Goal: Task Accomplishment & Management: Use online tool/utility

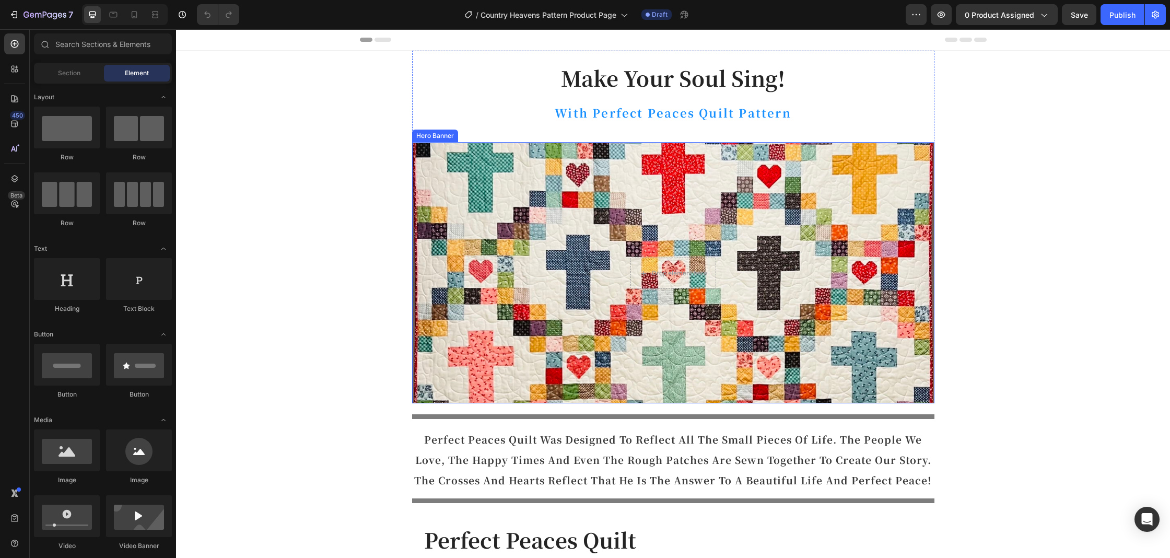
scroll to position [1, 0]
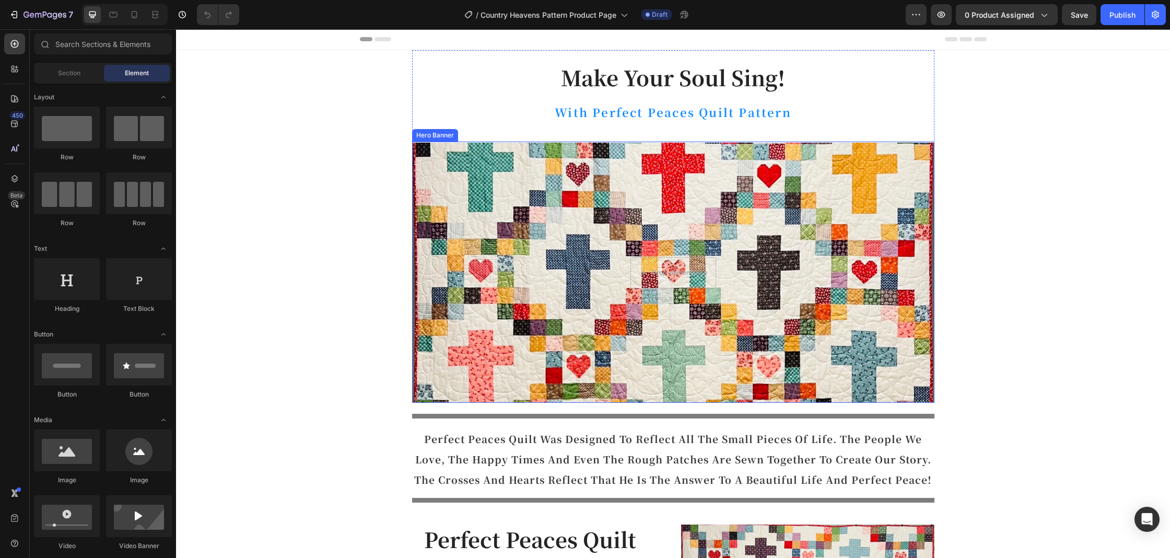
click at [456, 242] on div "Overlay" at bounding box center [673, 273] width 522 height 260
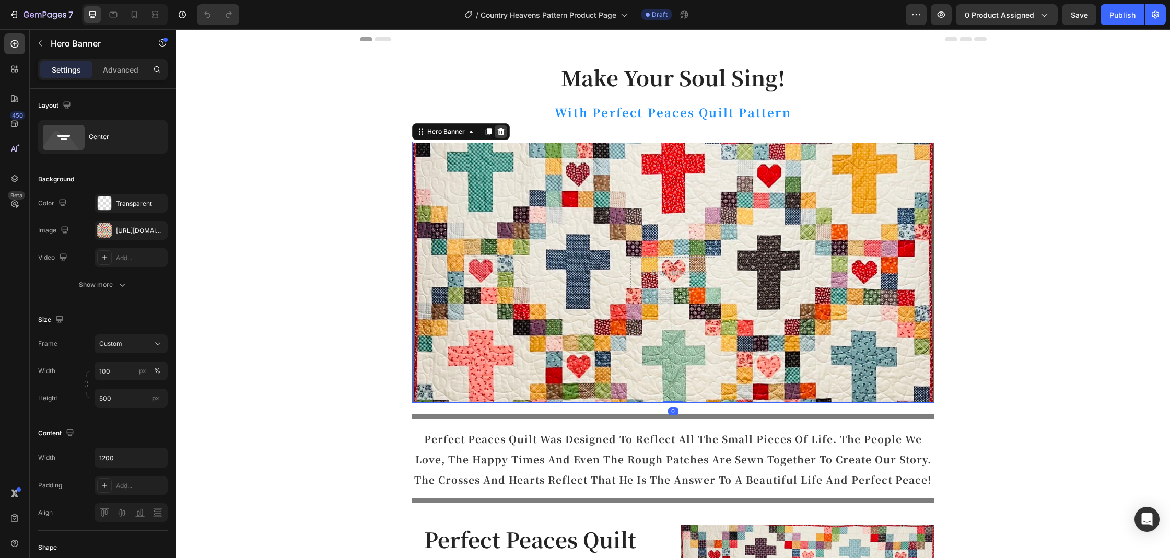
click at [500, 132] on icon at bounding box center [500, 131] width 7 height 7
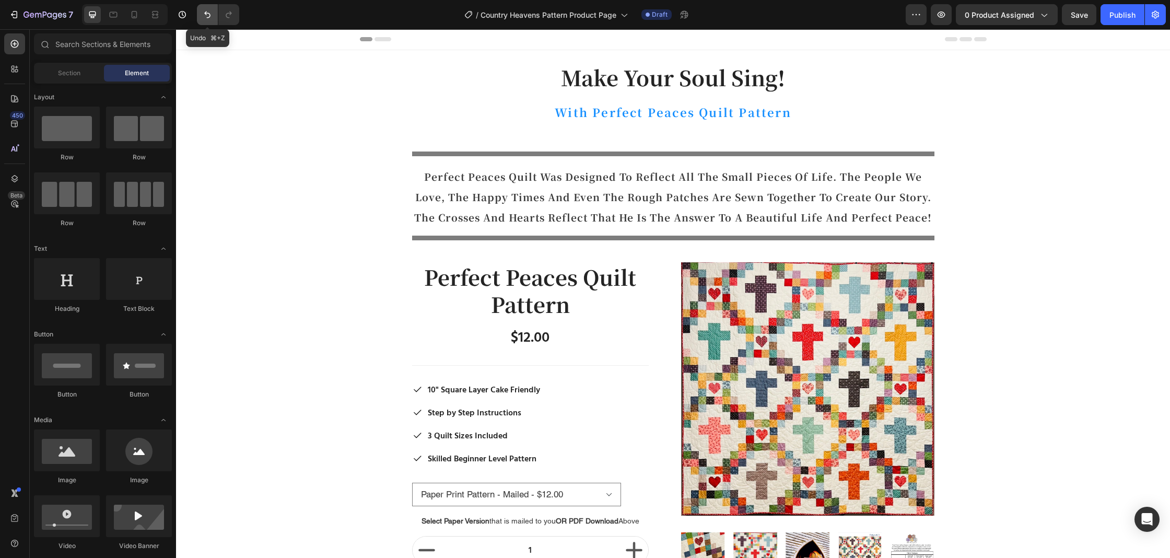
click at [208, 13] on icon "Undo/Redo" at bounding box center [207, 14] width 10 height 10
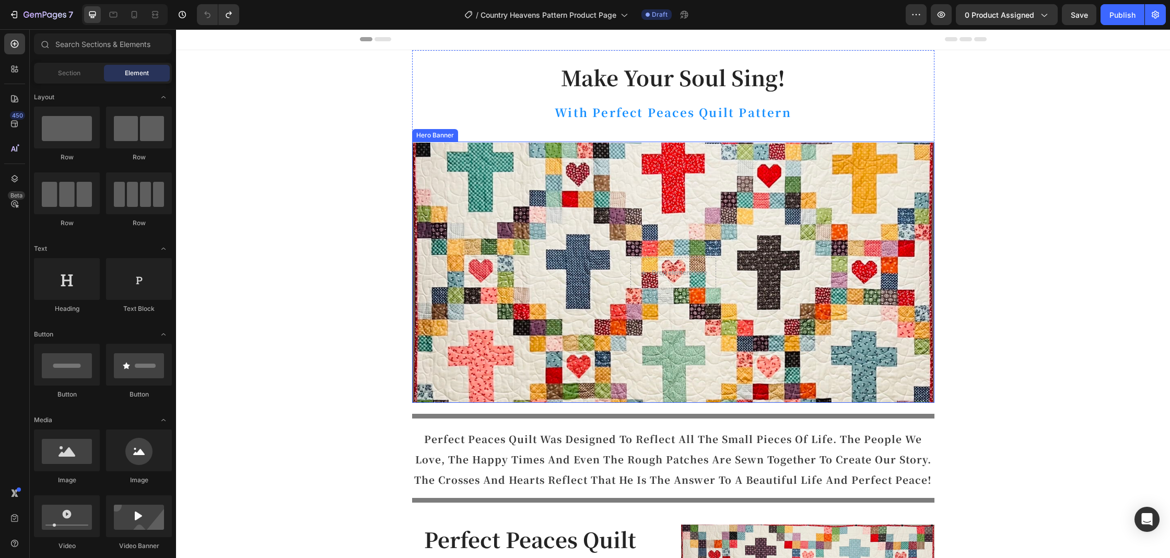
click at [453, 245] on div "Overlay" at bounding box center [673, 273] width 522 height 260
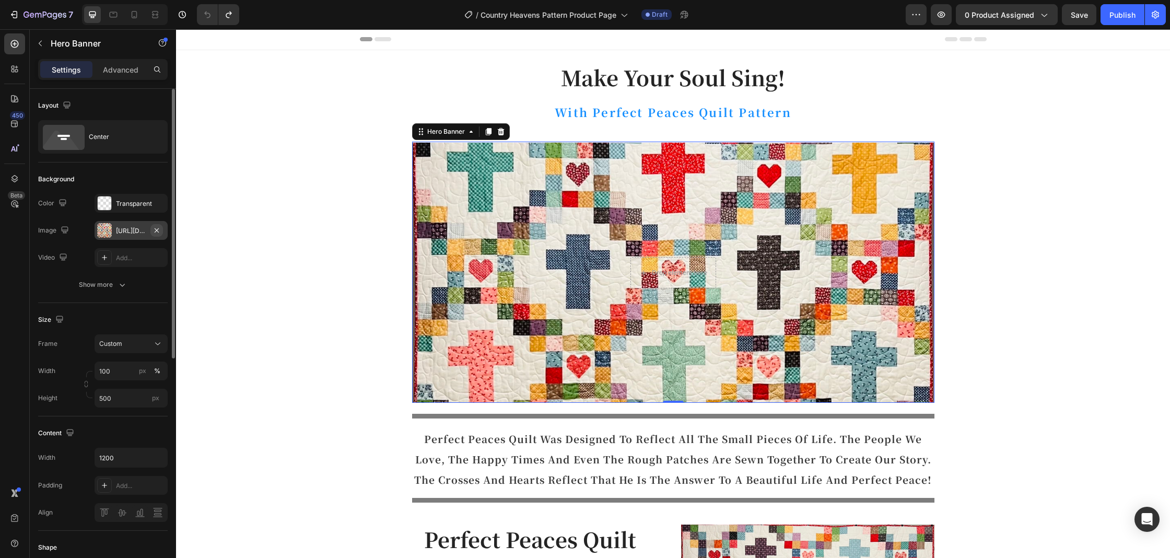
click at [157, 230] on icon "button" at bounding box center [157, 230] width 8 height 8
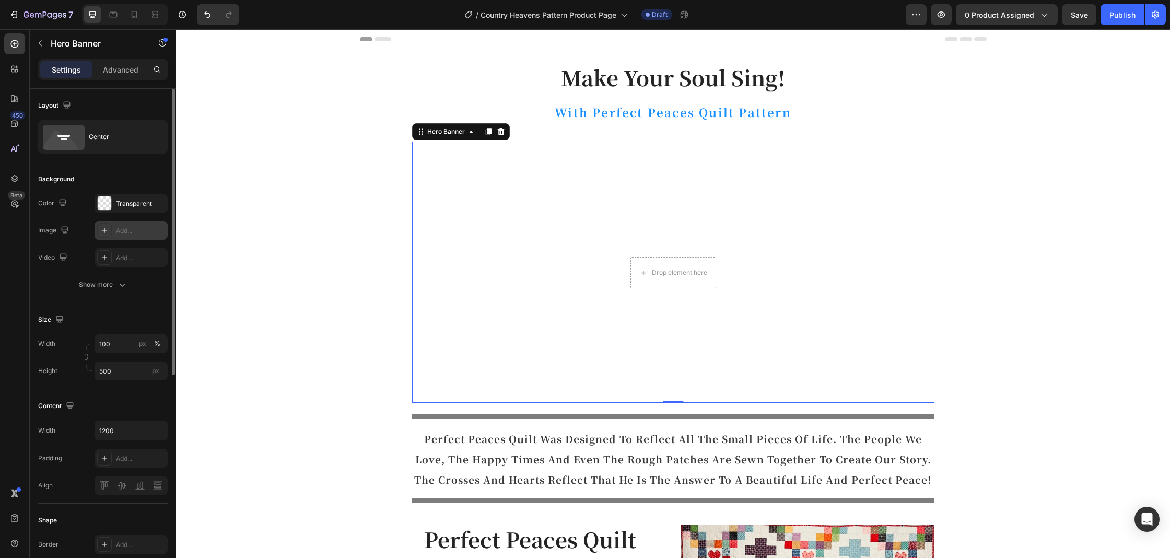
click at [122, 232] on div "Add..." at bounding box center [140, 230] width 49 height 9
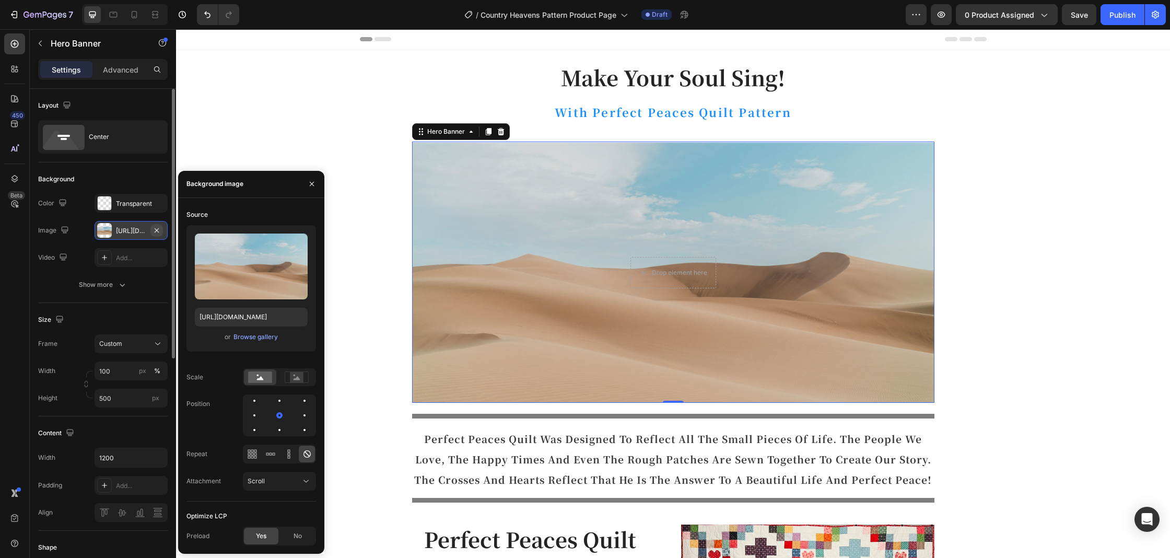
click at [157, 231] on icon "button" at bounding box center [157, 230] width 8 height 8
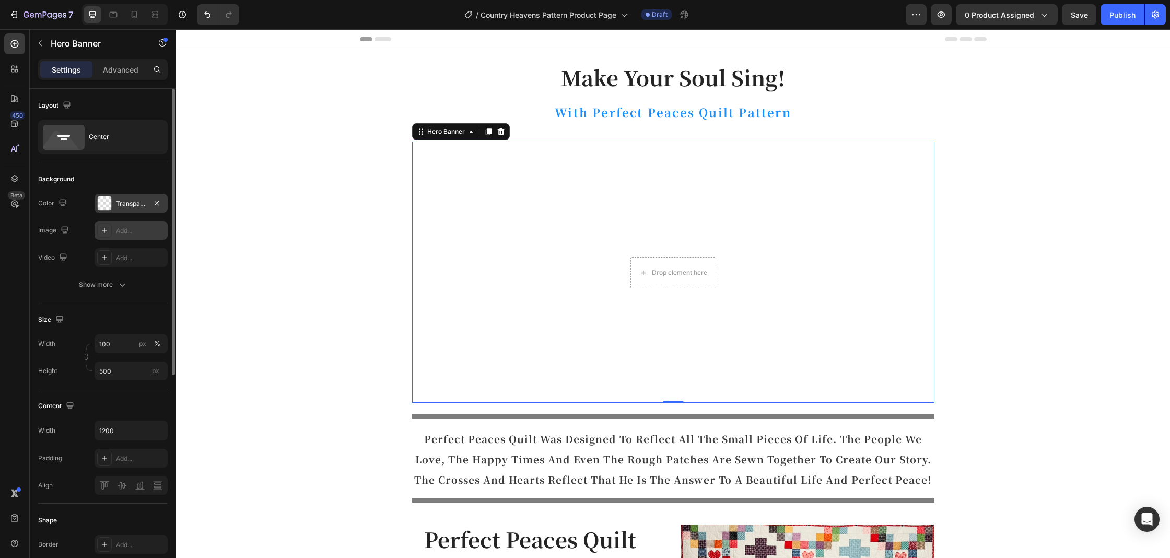
click at [123, 208] on div "Transparent" at bounding box center [131, 203] width 73 height 19
click at [126, 225] on div "Add..." at bounding box center [131, 230] width 73 height 19
type input "https://cdn.shopify.com/s/files/1/2005/9307/files/background_settings.jpg"
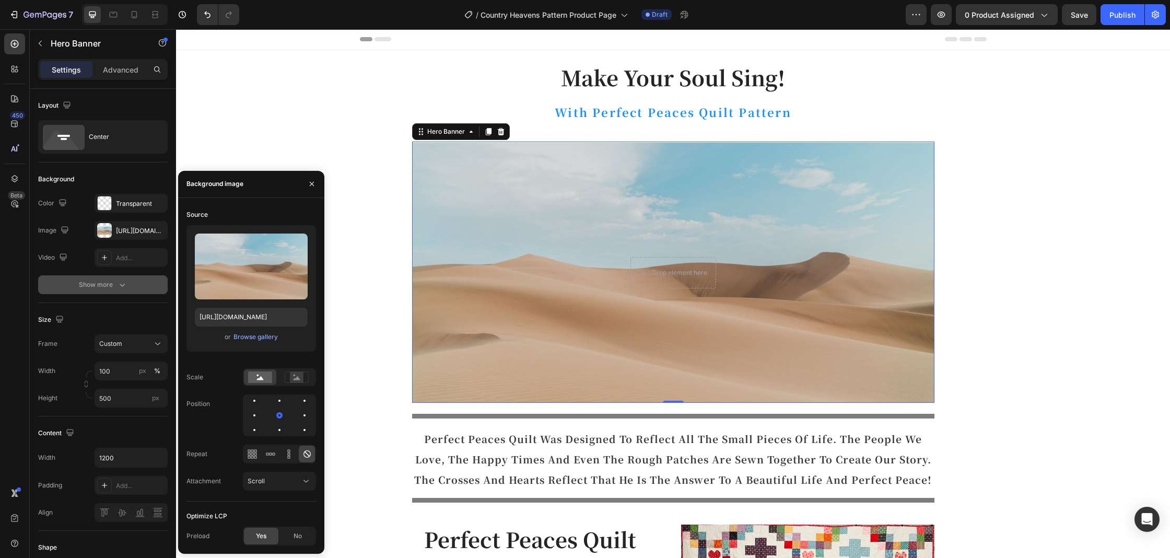
click at [133, 279] on button "Show more" at bounding box center [103, 284] width 130 height 19
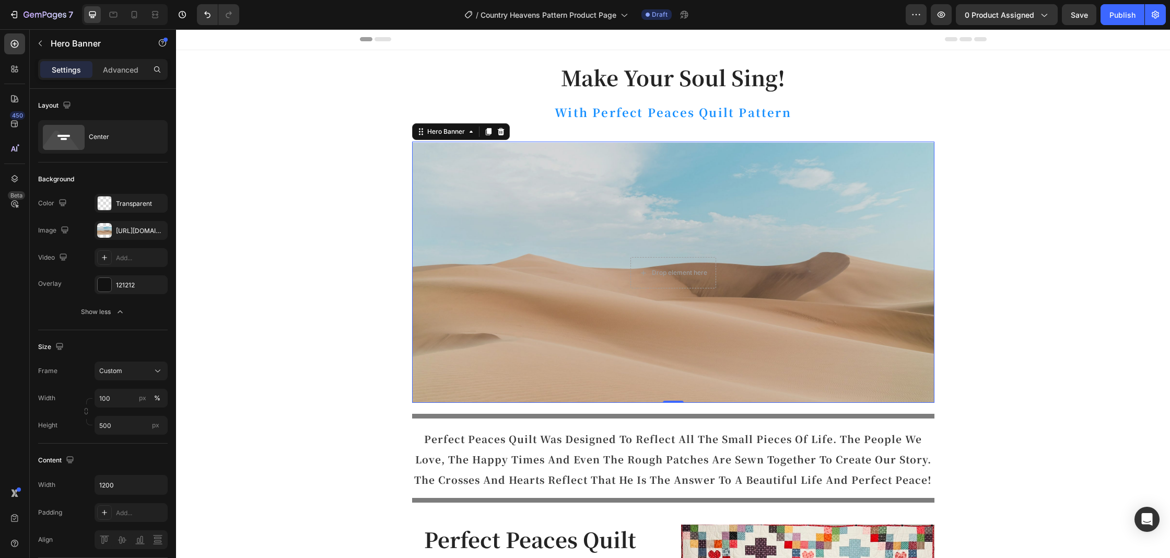
click at [499, 183] on div "Overlay" at bounding box center [673, 273] width 522 height 260
click at [500, 133] on icon at bounding box center [500, 131] width 7 height 7
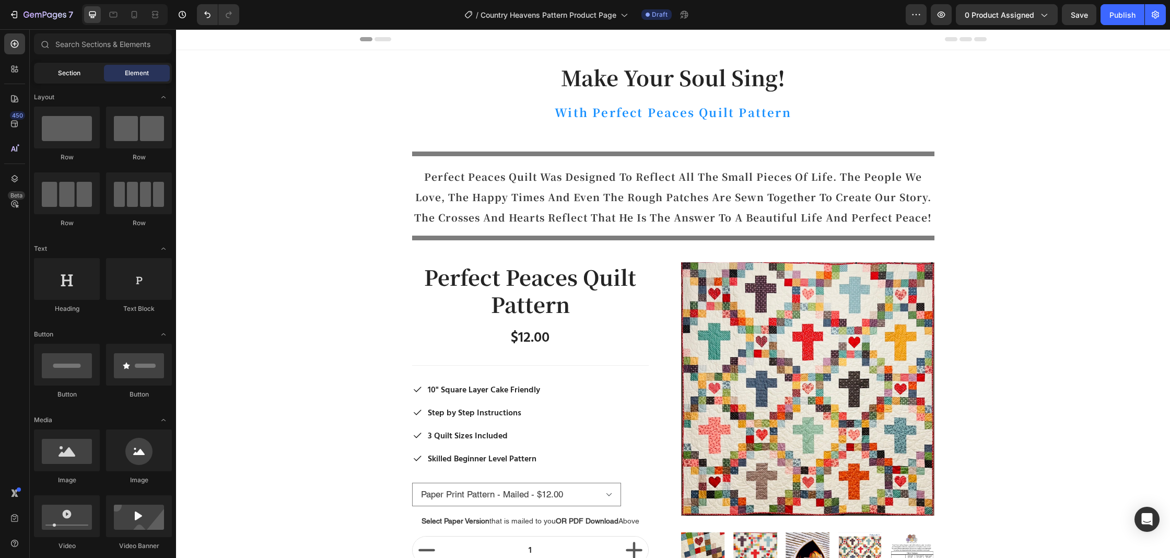
click at [65, 77] on span "Section" at bounding box center [69, 72] width 22 height 9
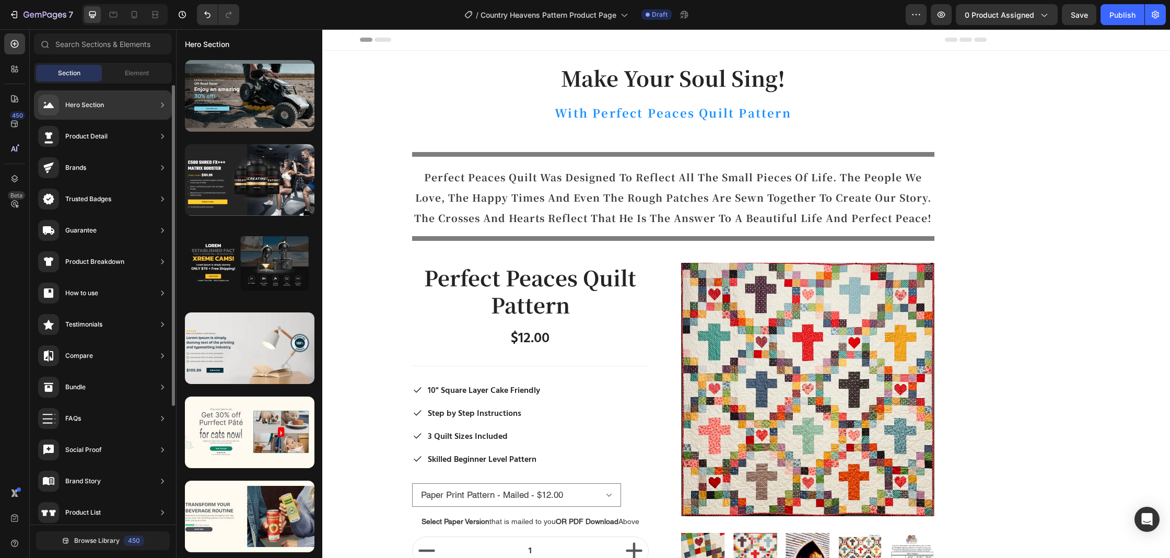
scroll to position [2, 0]
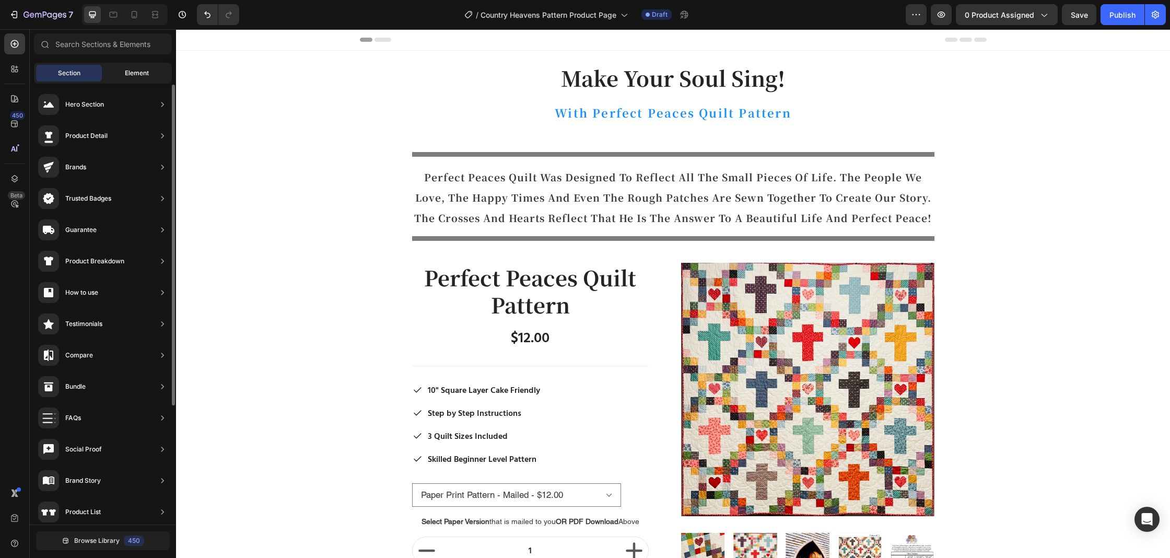
click at [122, 73] on div "Element" at bounding box center [137, 73] width 66 height 17
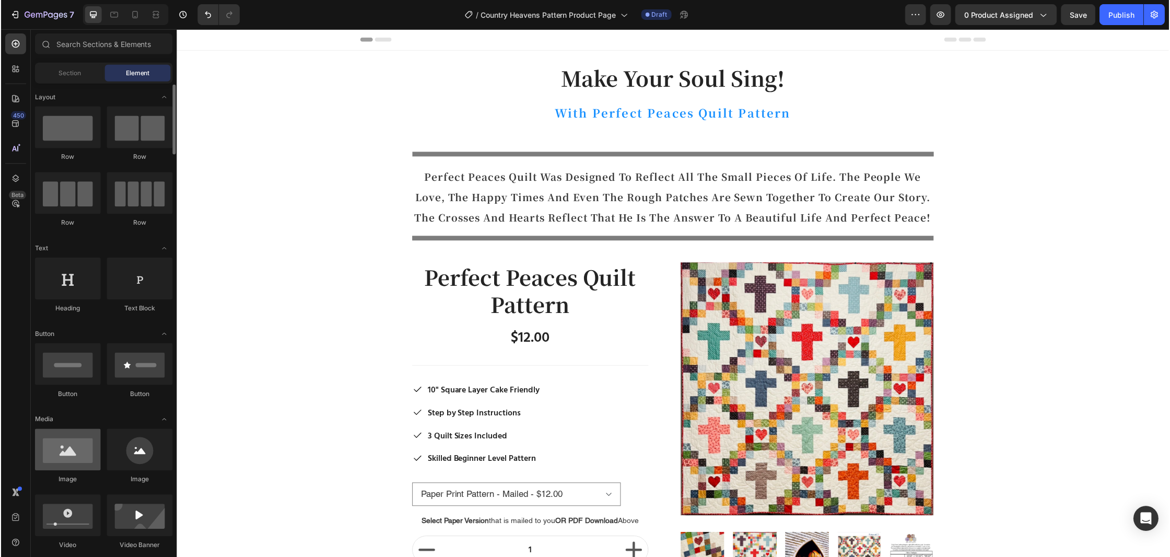
scroll to position [3, 0]
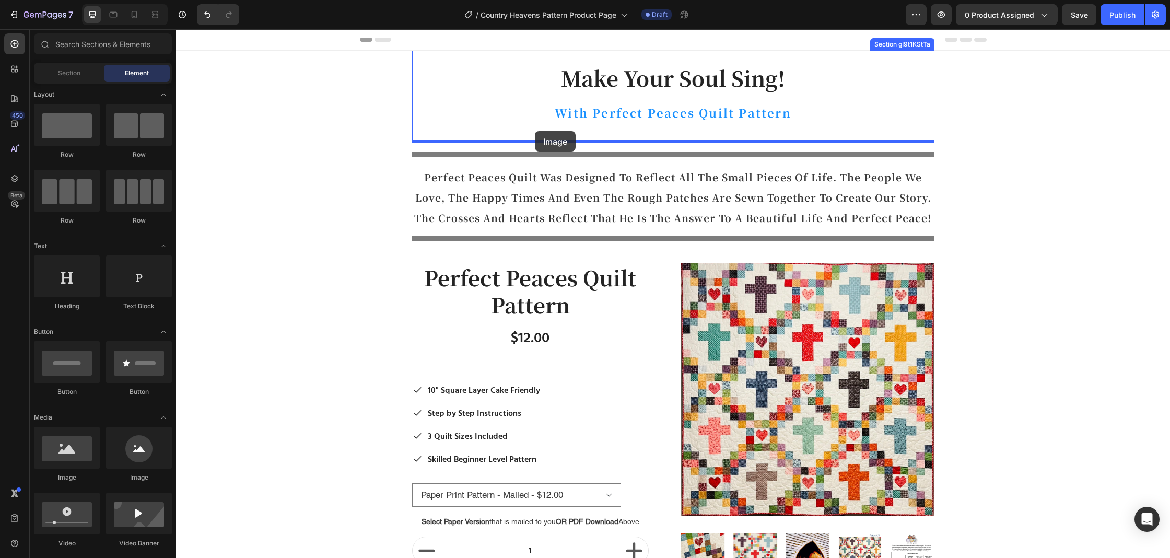
drag, startPoint x: 232, startPoint y: 473, endPoint x: 534, endPoint y: 131, distance: 455.9
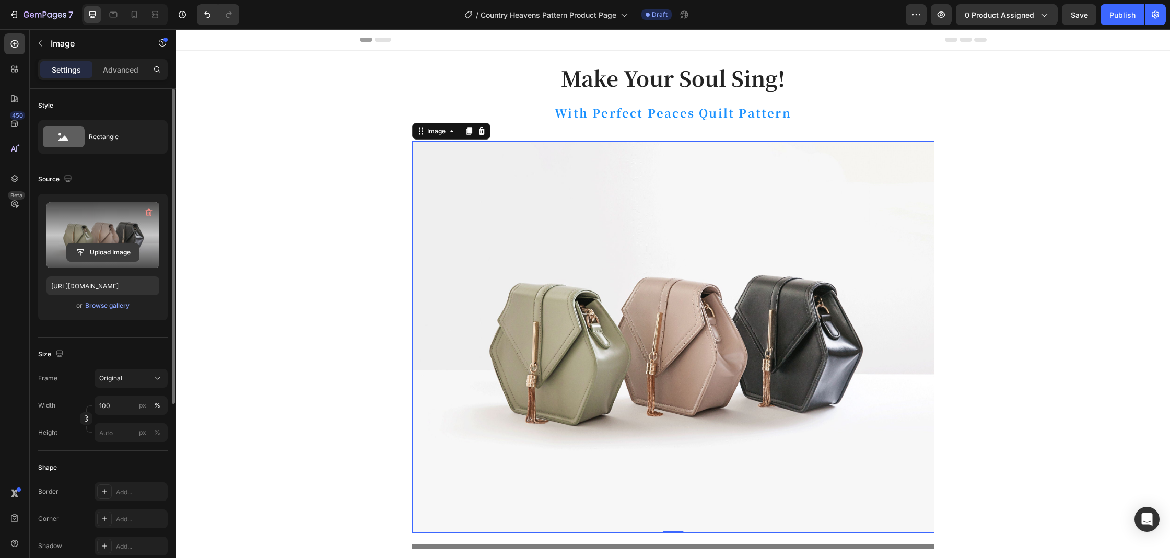
click at [93, 255] on input "file" at bounding box center [103, 252] width 72 height 18
type input "C:\fakepath\IMG_1539.heic"
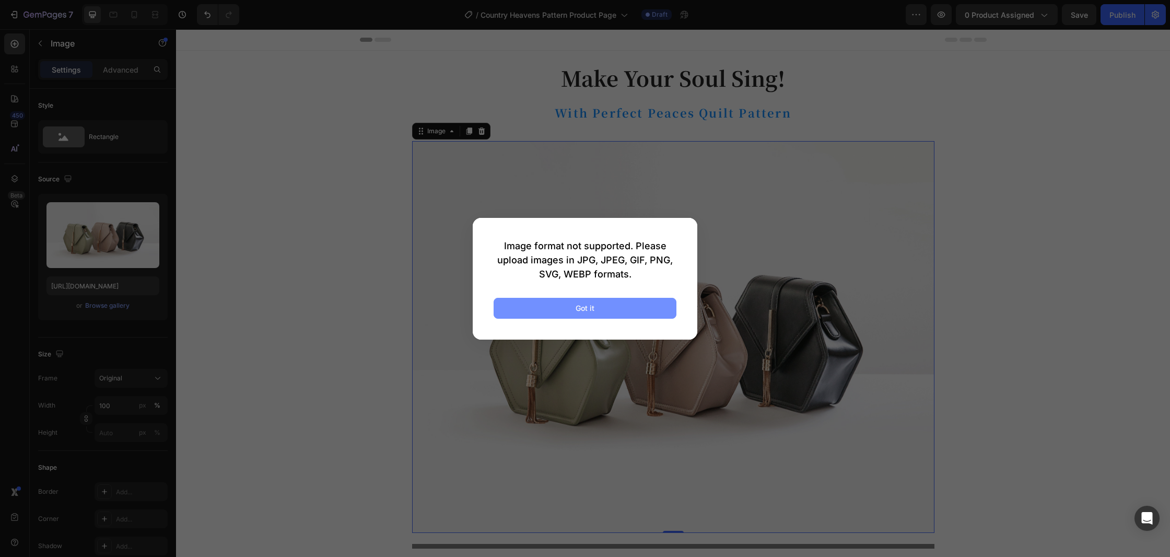
click at [648, 311] on button "Got it" at bounding box center [585, 308] width 183 height 21
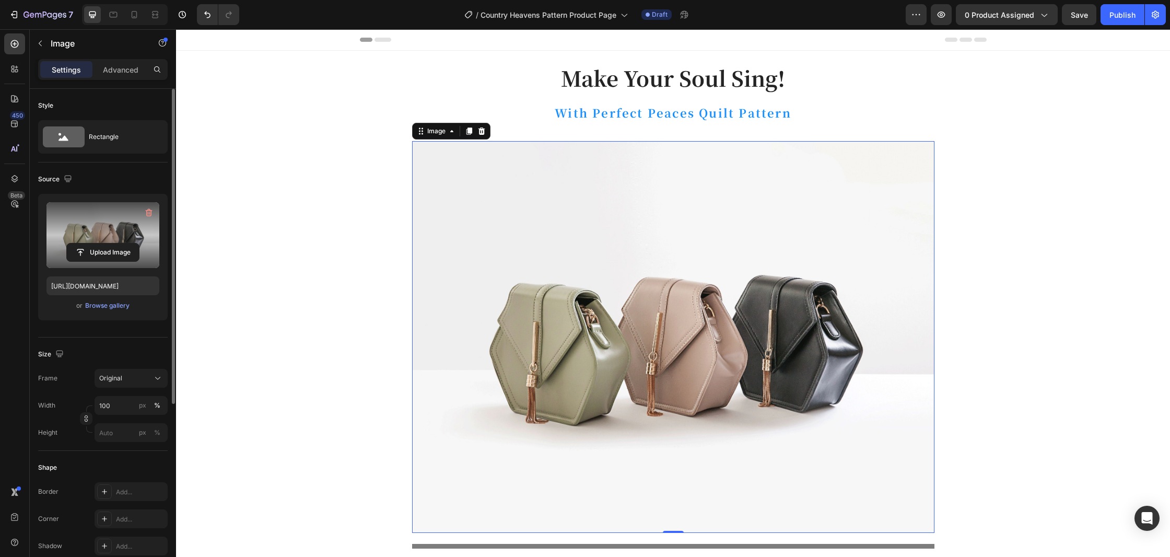
click at [121, 231] on label at bounding box center [102, 235] width 113 height 66
click at [121, 243] on input "file" at bounding box center [103, 252] width 72 height 18
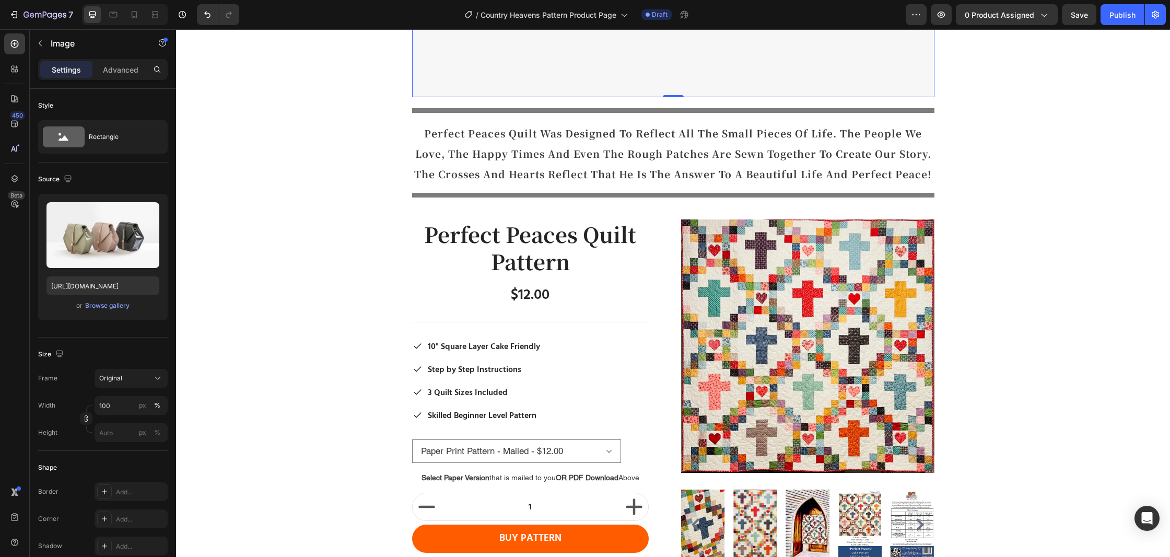
scroll to position [439, 0]
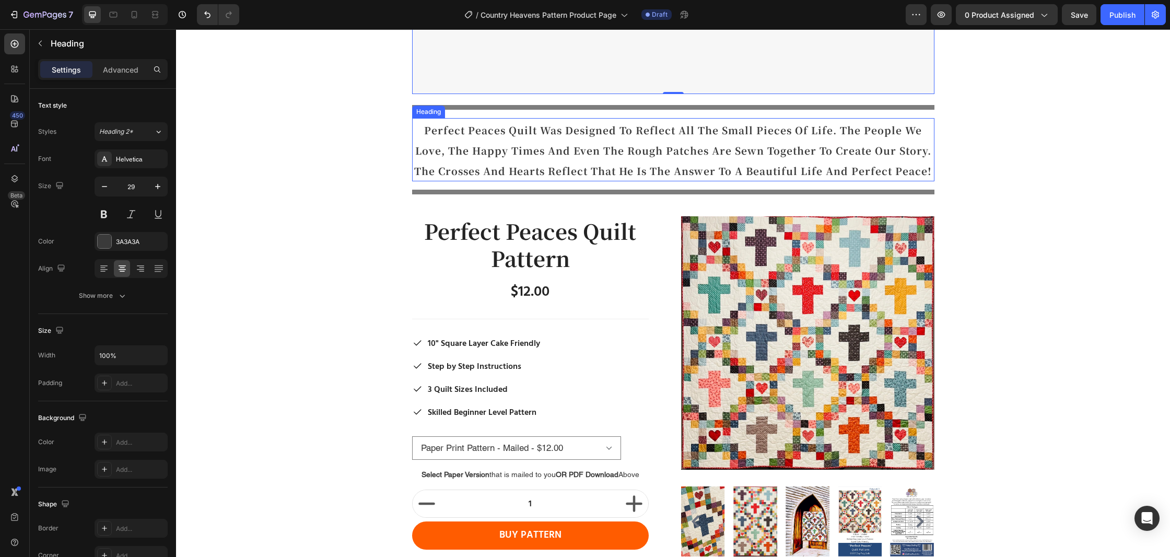
click at [922, 173] on strong "perfect peaces quilt was designed to reflect all the small pieces of life. the …" at bounding box center [673, 150] width 518 height 55
drag, startPoint x: 928, startPoint y: 173, endPoint x: 599, endPoint y: 145, distance: 330.8
click at [929, 171] on strong "perfect peaces quilt was designed to reflect all the small pieces of life. the …" at bounding box center [673, 150] width 518 height 55
click at [929, 169] on strong "perfect peaces quilt was designed to reflect all the small pieces of life. the …" at bounding box center [673, 150] width 518 height 55
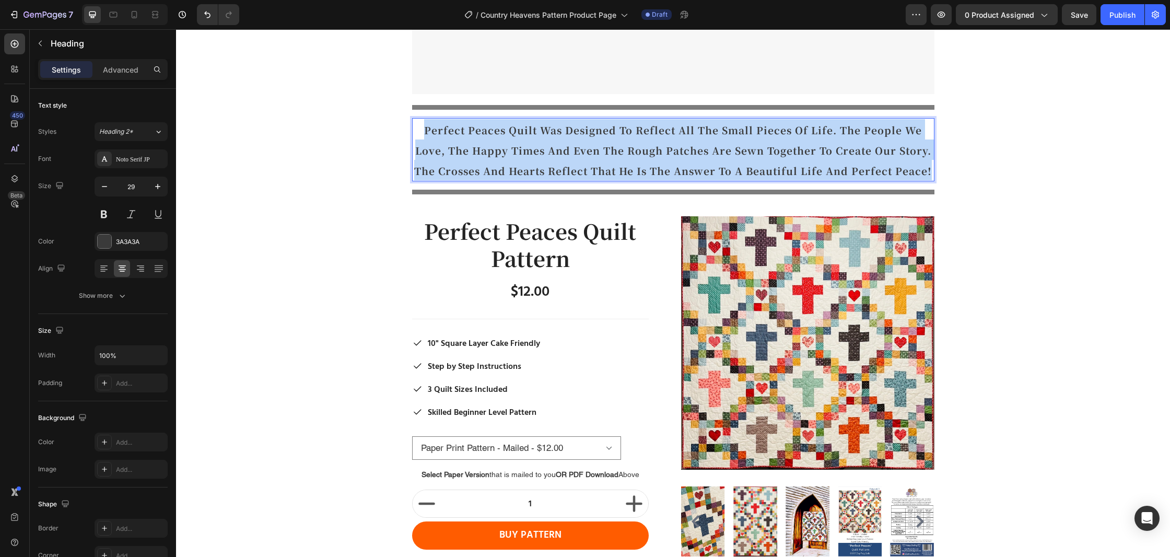
drag, startPoint x: 929, startPoint y: 169, endPoint x: 432, endPoint y: 128, distance: 498.4
click at [428, 128] on strong "perfect peaces quilt was designed to reflect all the small pieces of life. the …" at bounding box center [673, 150] width 518 height 55
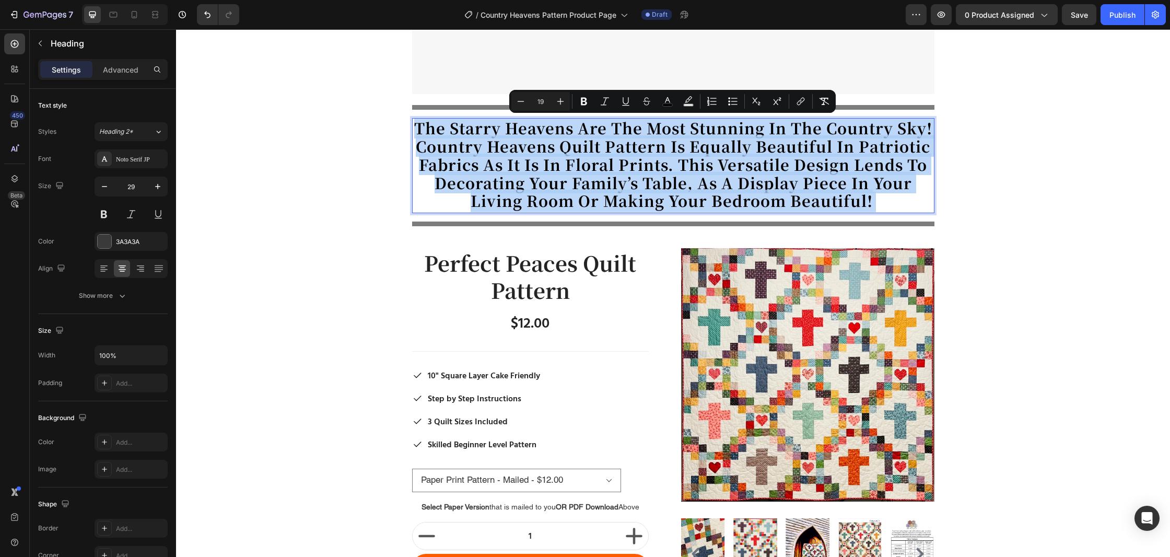
drag, startPoint x: 880, startPoint y: 198, endPoint x: 417, endPoint y: 130, distance: 467.8
click at [417, 130] on p "The starry heavens are the most stunning in the country sky! Country Heavens qu…" at bounding box center [673, 165] width 520 height 93
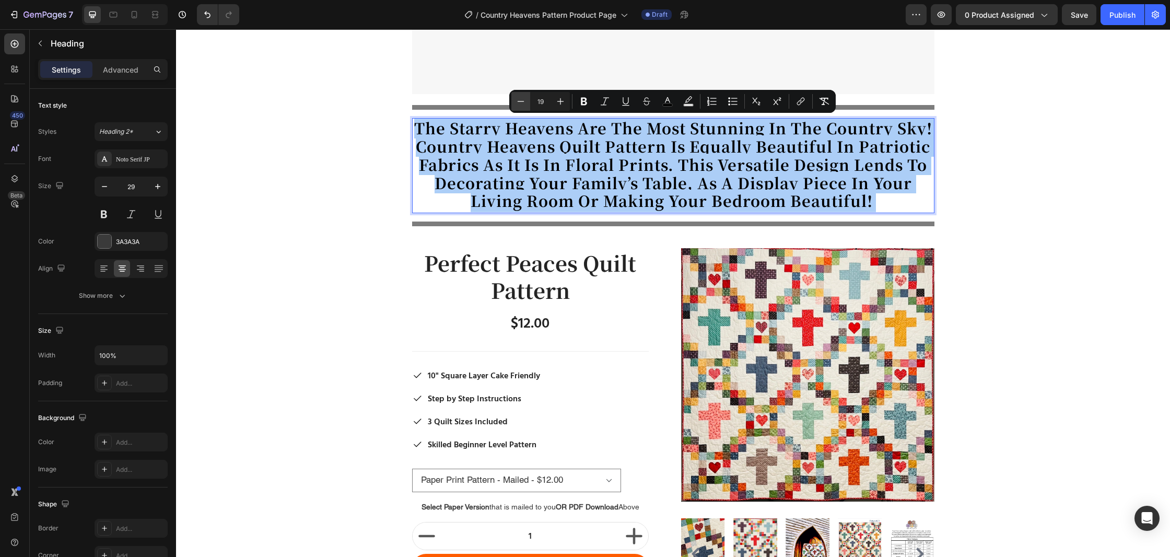
click at [519, 102] on icon "Editor contextual toolbar" at bounding box center [521, 101] width 10 height 10
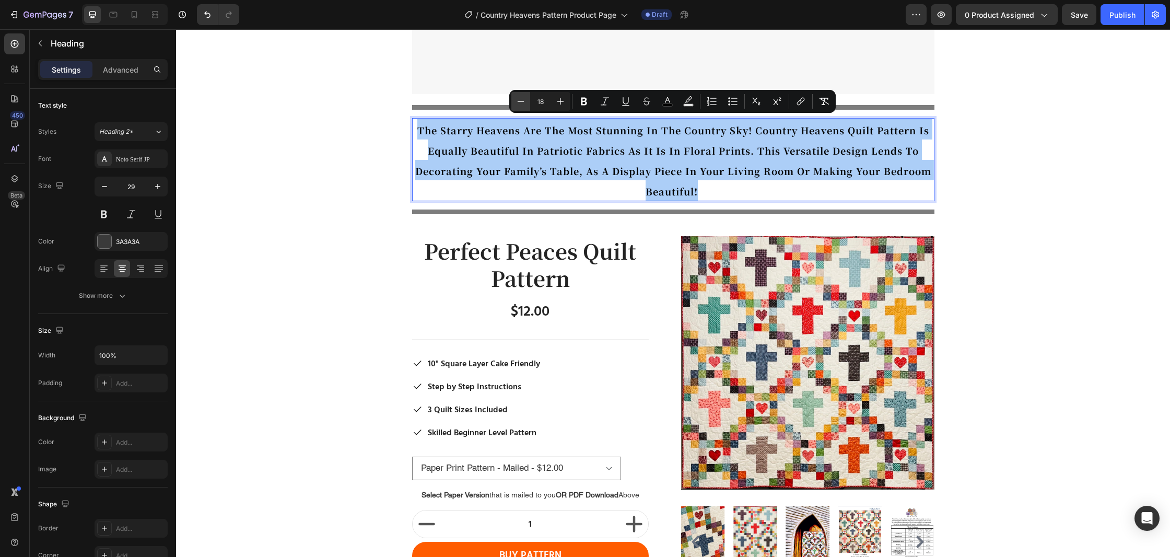
click at [519, 102] on icon "Editor contextual toolbar" at bounding box center [521, 101] width 10 height 10
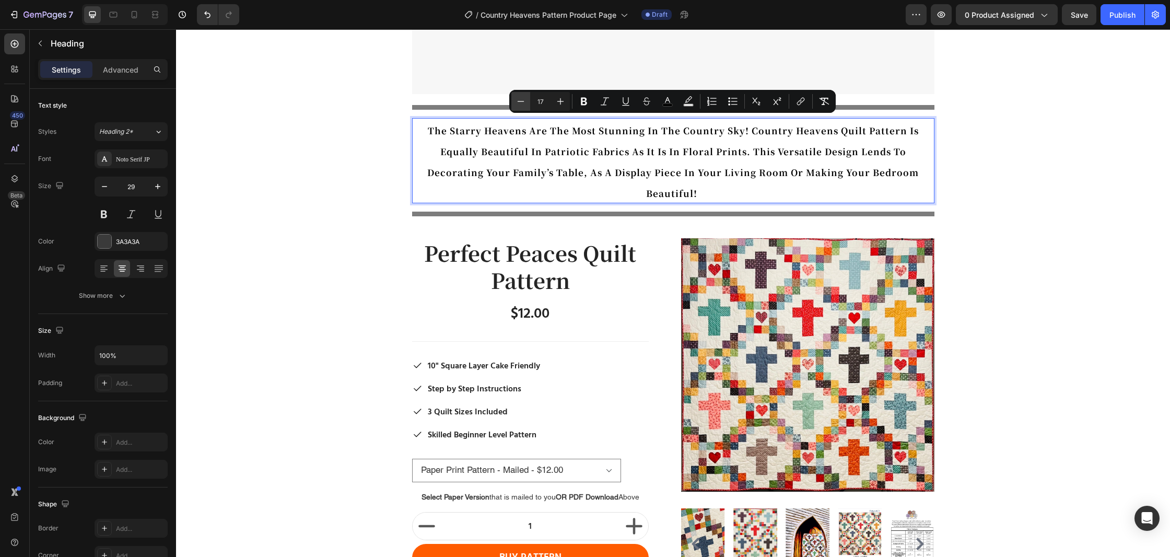
click at [519, 102] on icon "Editor contextual toolbar" at bounding box center [521, 101] width 10 height 10
type input "16"
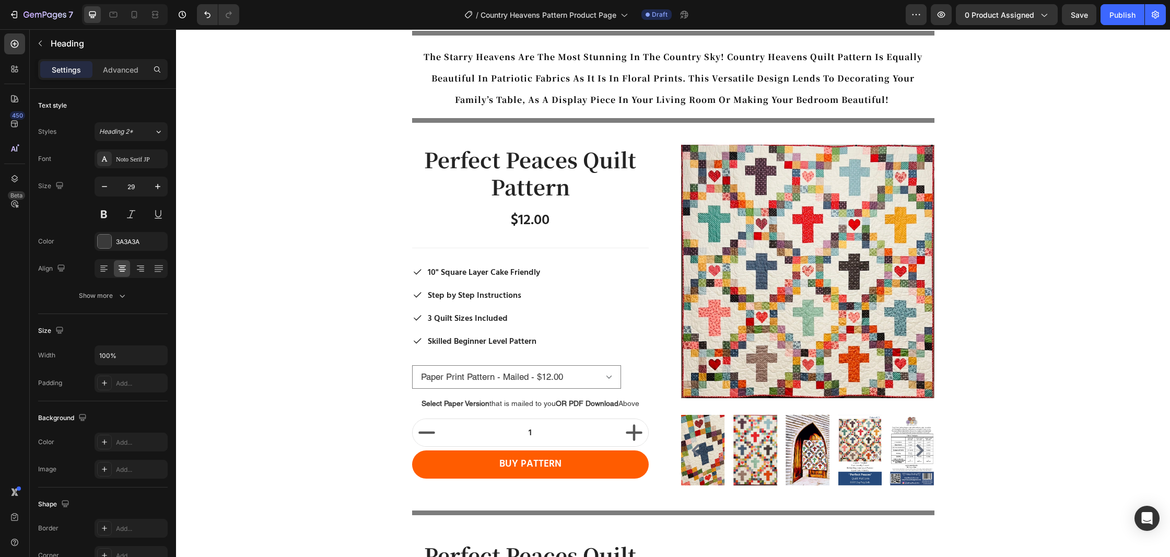
scroll to position [514, 0]
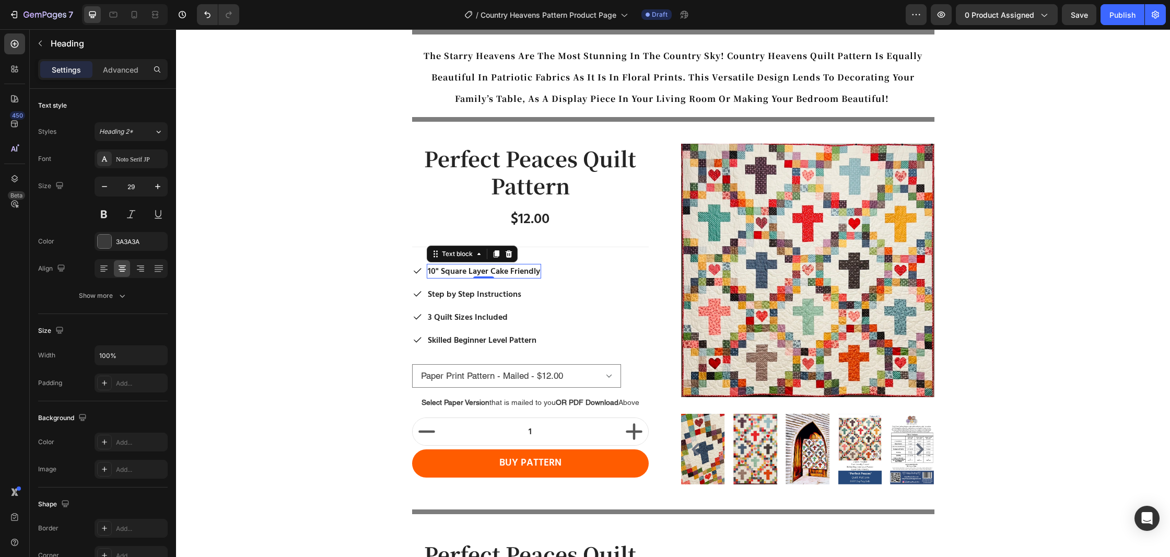
click at [502, 273] on p "10" Square Layer Cake Friendly" at bounding box center [484, 271] width 112 height 13
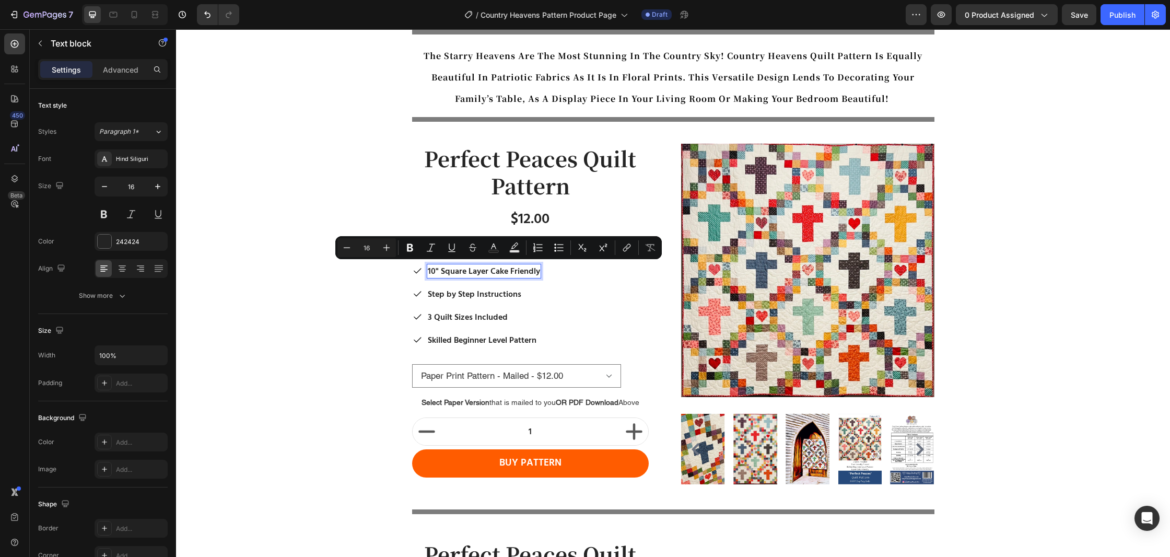
click at [512, 273] on p "10" Square Layer Cake Friendly" at bounding box center [484, 271] width 112 height 13
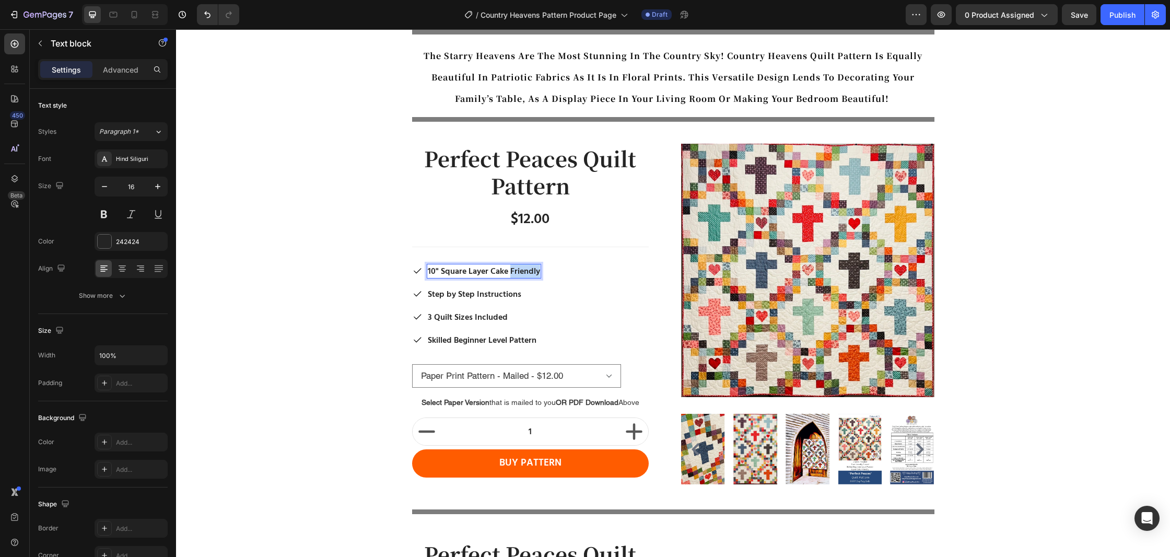
click at [512, 273] on p "10" Square Layer Cake Friendly" at bounding box center [484, 271] width 112 height 13
click at [434, 318] on p "3 Quilt Sizes Included" at bounding box center [482, 317] width 109 height 13
click at [430, 318] on p "3 Quilt Sizes Included" at bounding box center [482, 317] width 109 height 13
click at [495, 294] on p "Step by Step Instructions" at bounding box center [482, 294] width 109 height 13
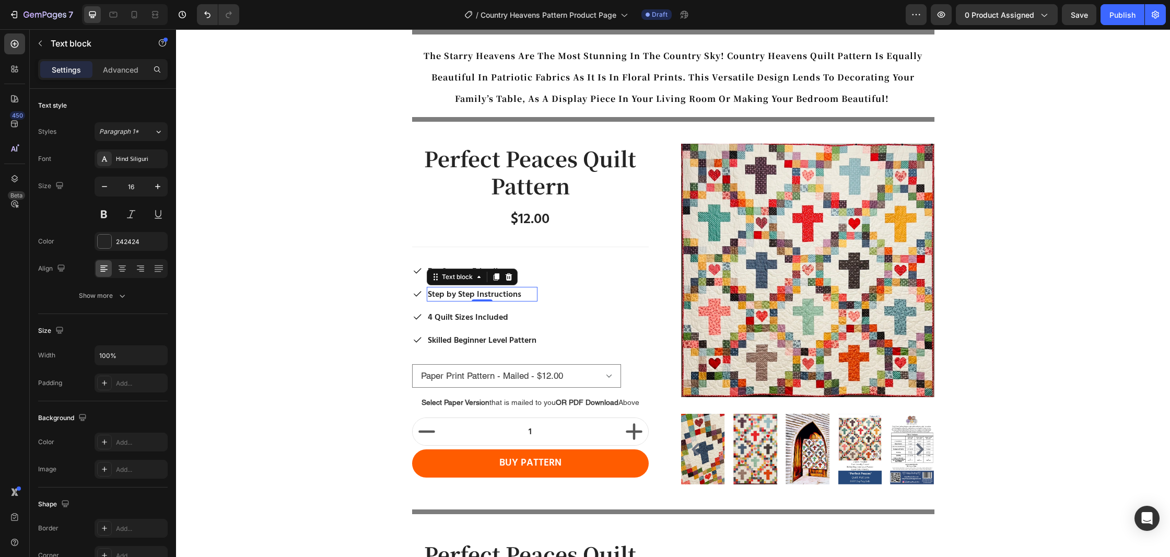
click at [495, 294] on p "Step by Step Instructions" at bounding box center [482, 294] width 109 height 13
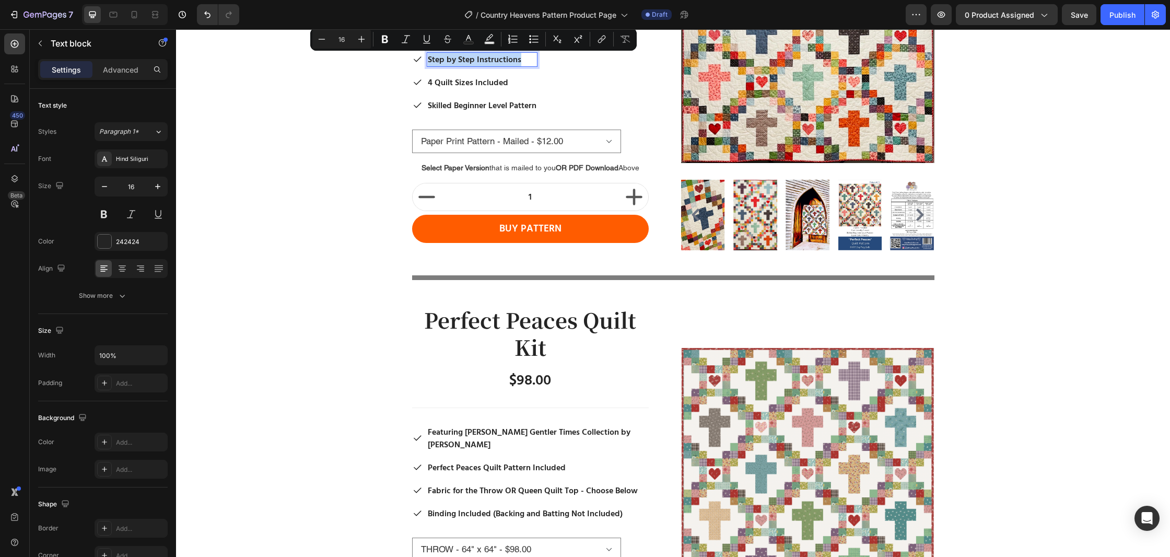
scroll to position [749, 0]
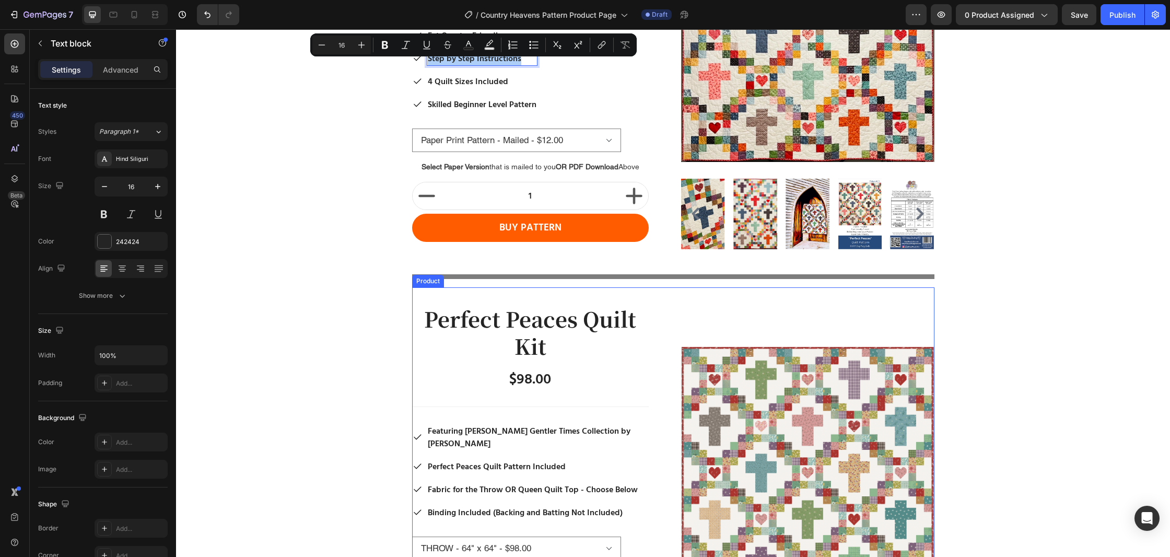
click at [559, 292] on div "Perfect Peaces Quilt Kit Product Title $98.00 Product Price Product Price Row T…" at bounding box center [673, 516] width 522 height 458
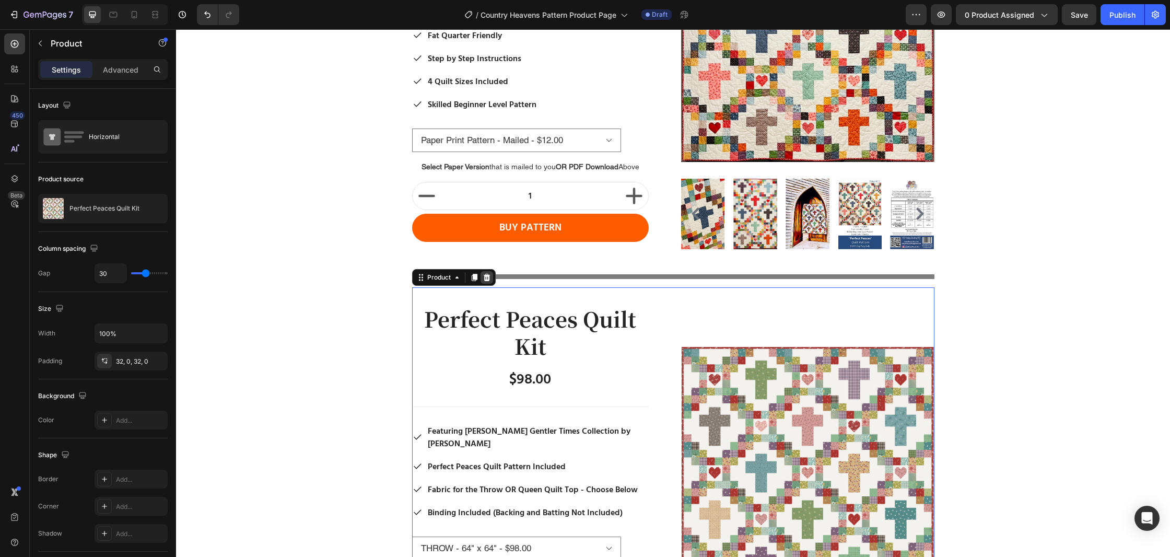
click at [490, 280] on icon at bounding box center [487, 277] width 8 height 8
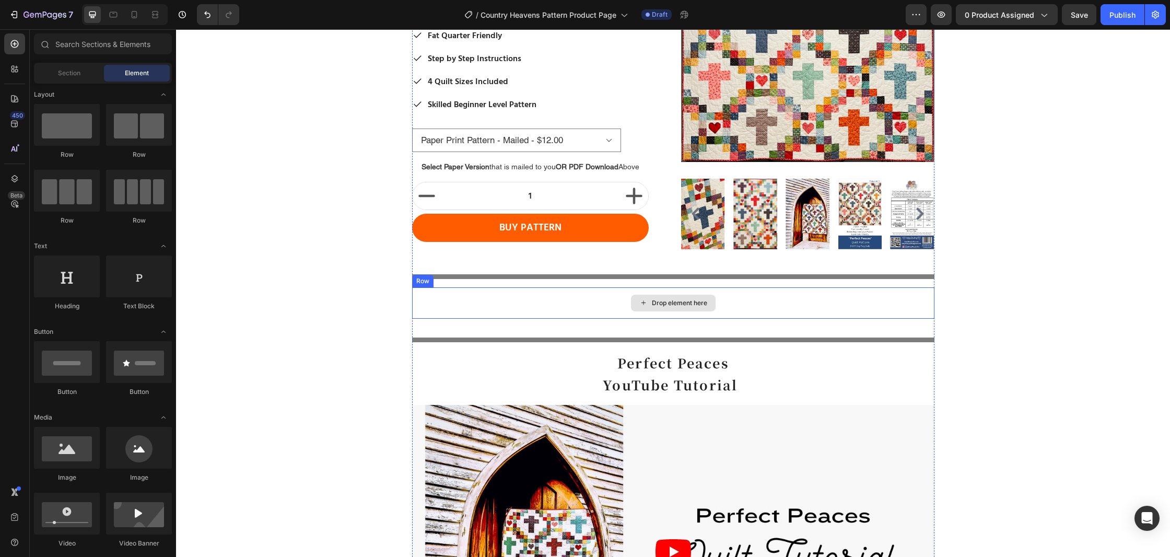
click at [428, 289] on div "Drop element here" at bounding box center [673, 302] width 522 height 31
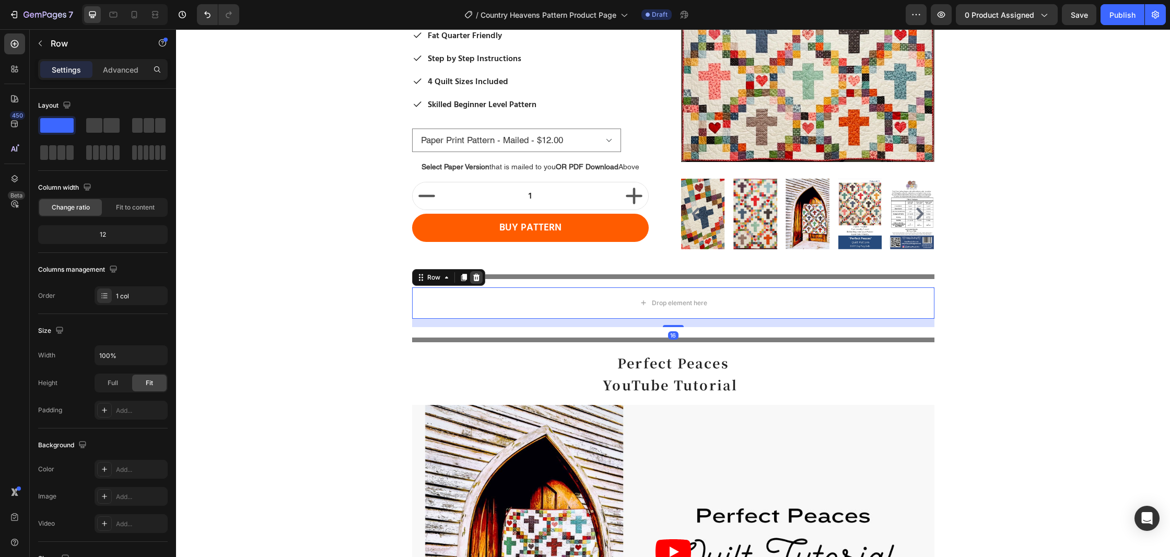
click at [476, 277] on icon at bounding box center [476, 277] width 7 height 7
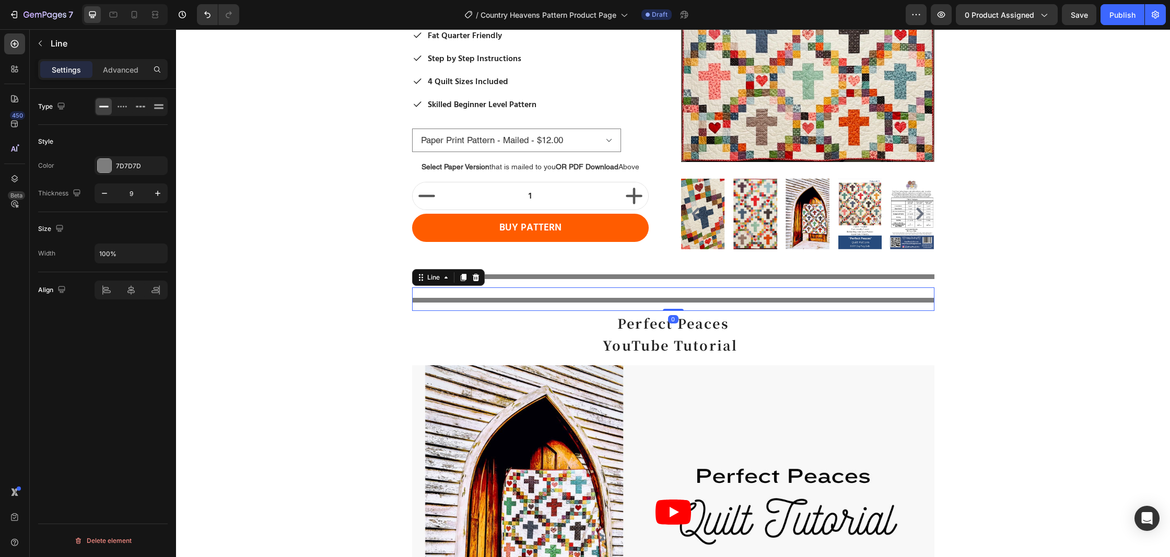
click at [464, 299] on div at bounding box center [673, 300] width 522 height 5
click at [473, 279] on icon at bounding box center [476, 277] width 8 height 8
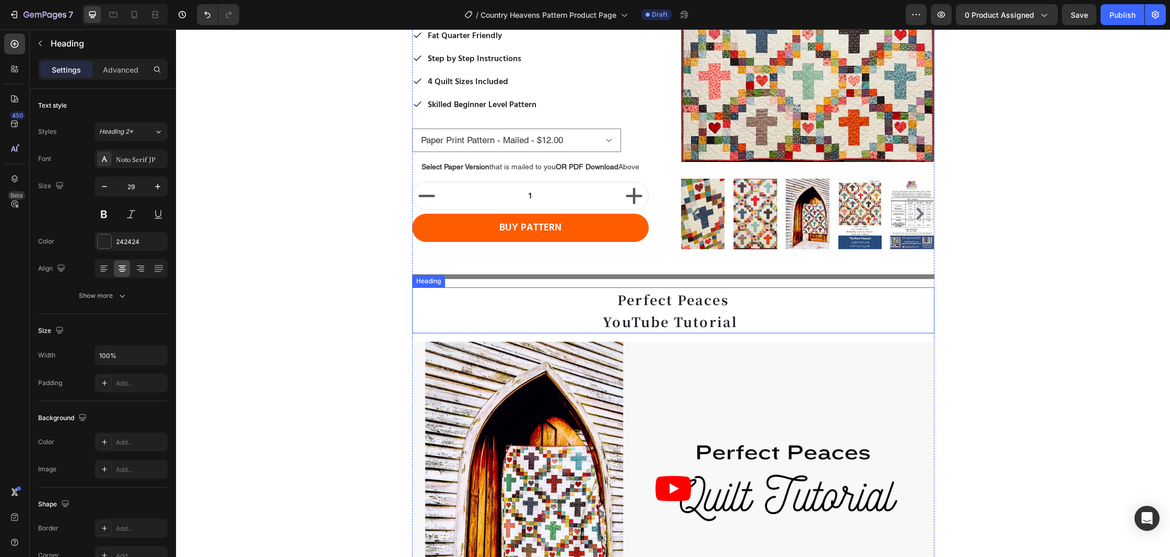
click at [688, 302] on strong "Perfect Peaces" at bounding box center [672, 299] width 111 height 19
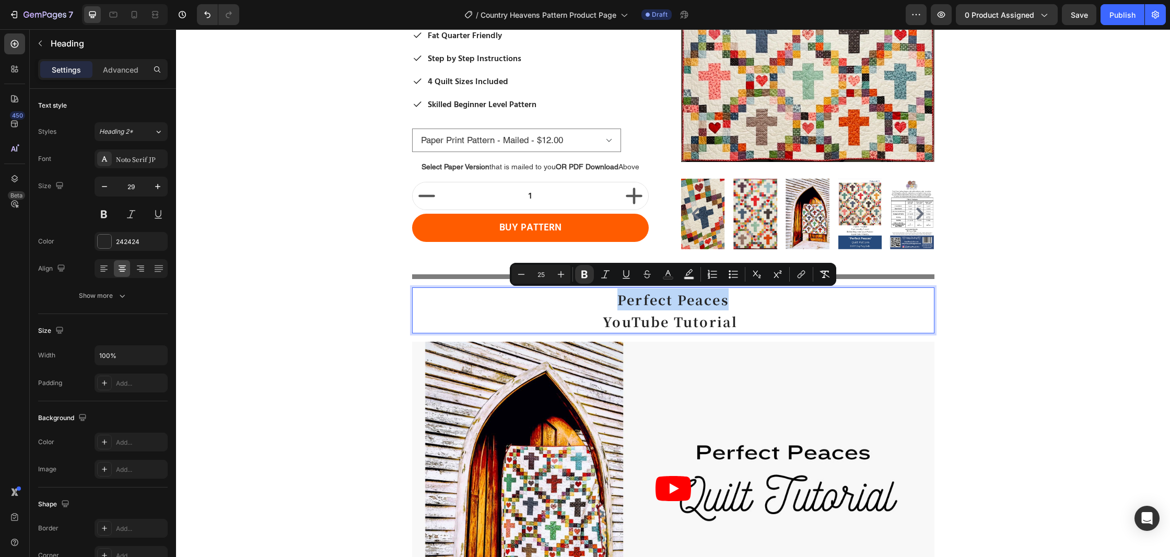
drag, startPoint x: 729, startPoint y: 301, endPoint x: 618, endPoint y: 305, distance: 111.3
click at [618, 305] on p "Perfect Peaces YouTube Tutorial" at bounding box center [673, 310] width 520 height 44
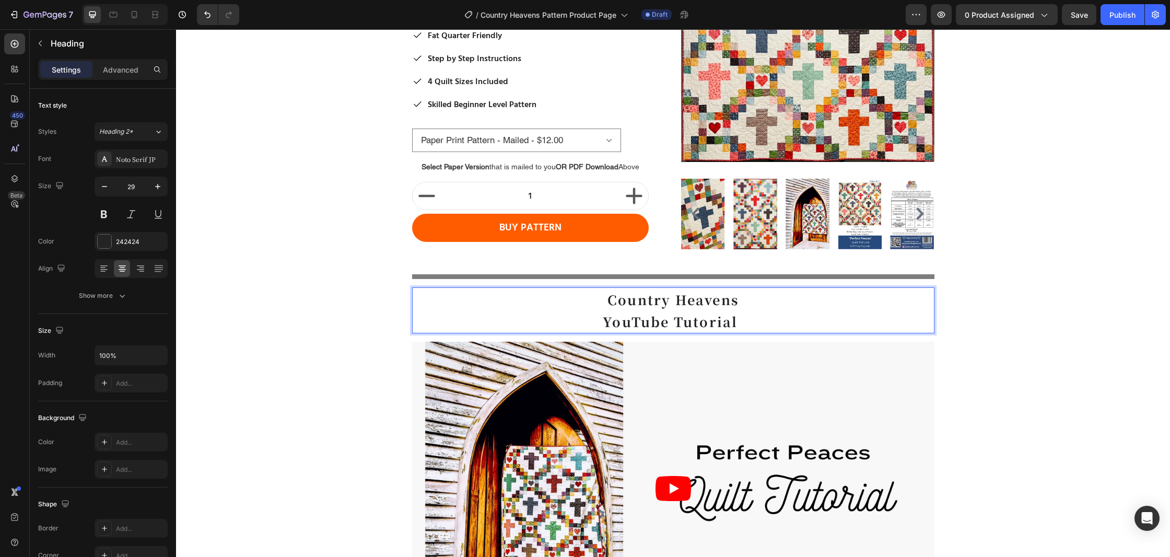
click at [734, 328] on strong "YouTube Tutorial" at bounding box center [670, 321] width 135 height 19
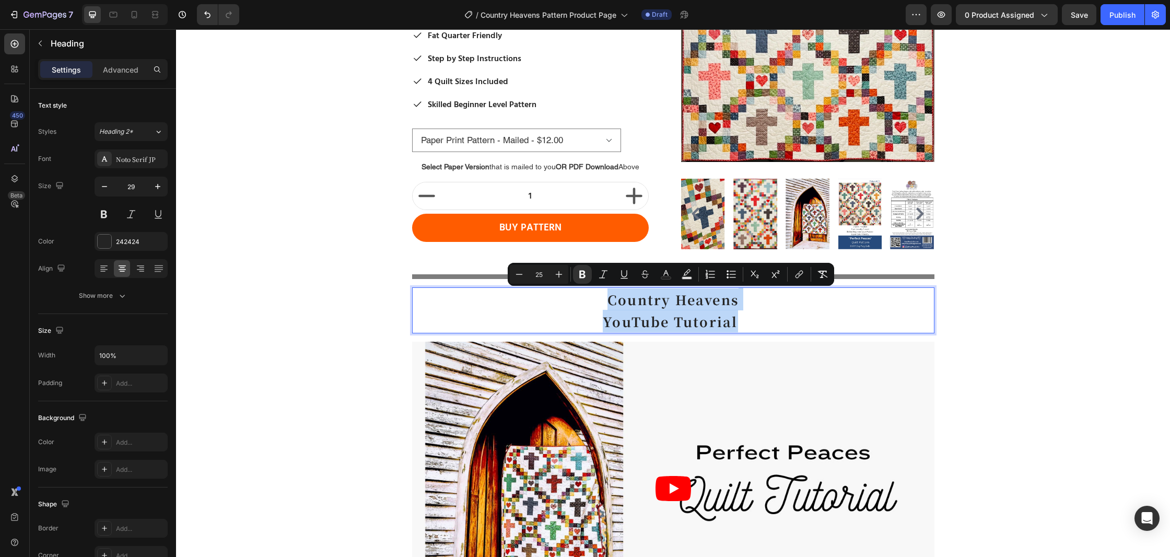
drag, startPoint x: 722, startPoint y: 324, endPoint x: 605, endPoint y: 303, distance: 118.9
click at [605, 303] on p "Country Heavens YouTube Tutorial" at bounding box center [673, 310] width 520 height 44
click at [587, 280] on button "Bold" at bounding box center [582, 274] width 19 height 19
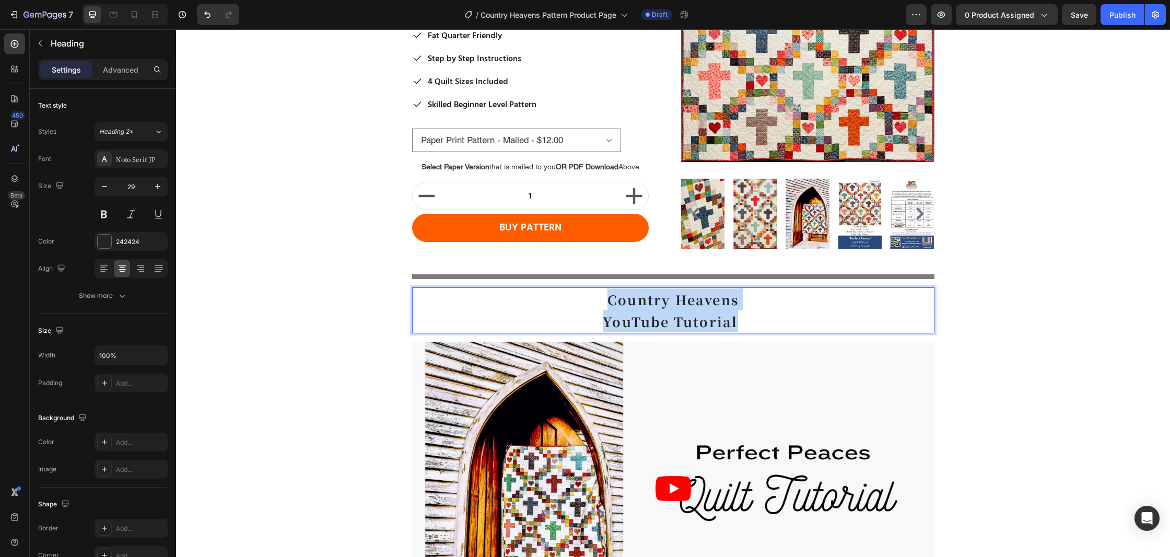
drag, startPoint x: 737, startPoint y: 326, endPoint x: 612, endPoint y: 303, distance: 126.8
click at [612, 303] on p "Country Heavens YouTube Tutorial" at bounding box center [673, 310] width 520 height 44
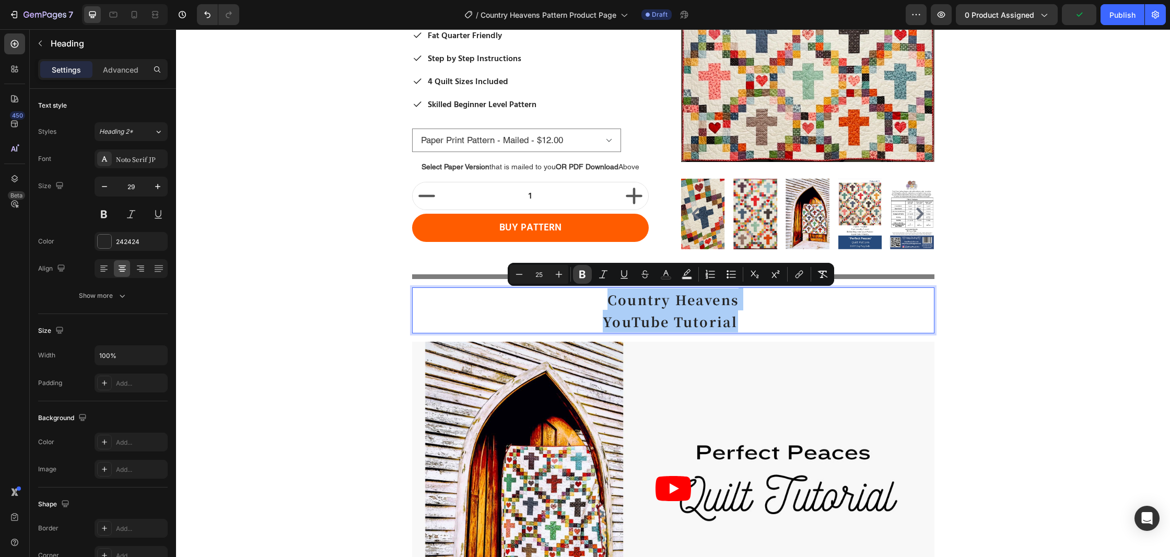
click at [581, 278] on icon "Editor contextual toolbar" at bounding box center [582, 274] width 10 height 10
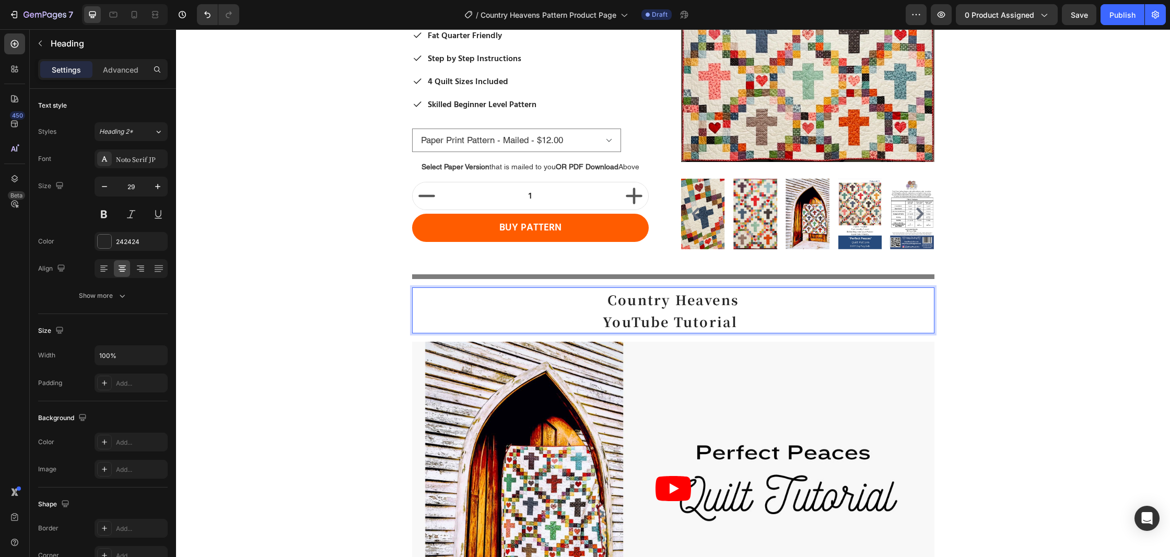
click at [597, 321] on p "Country Heavens YouTube Tutorial" at bounding box center [673, 310] width 520 height 44
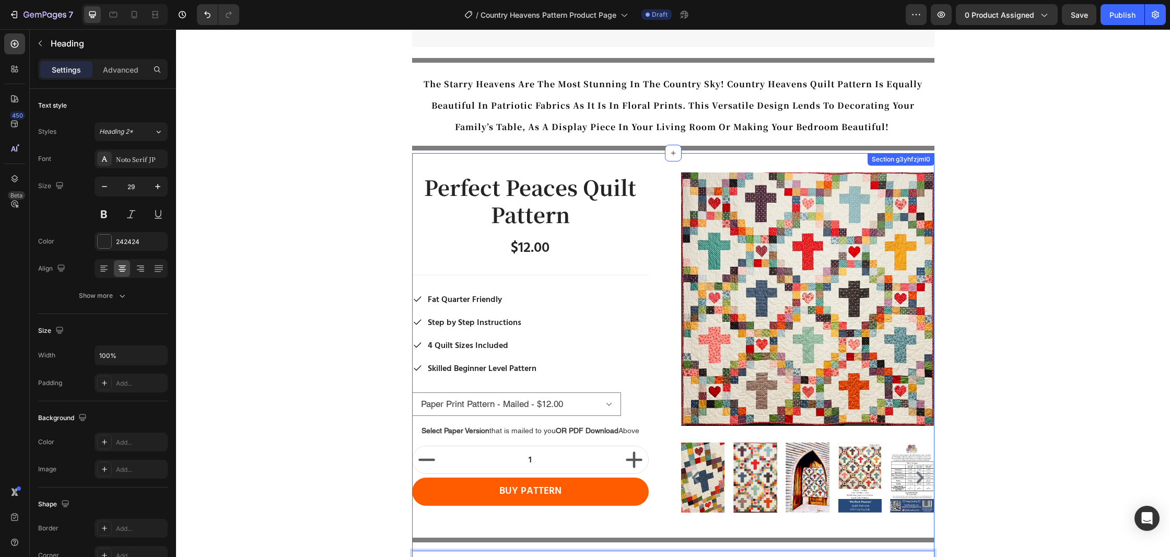
scroll to position [0, 0]
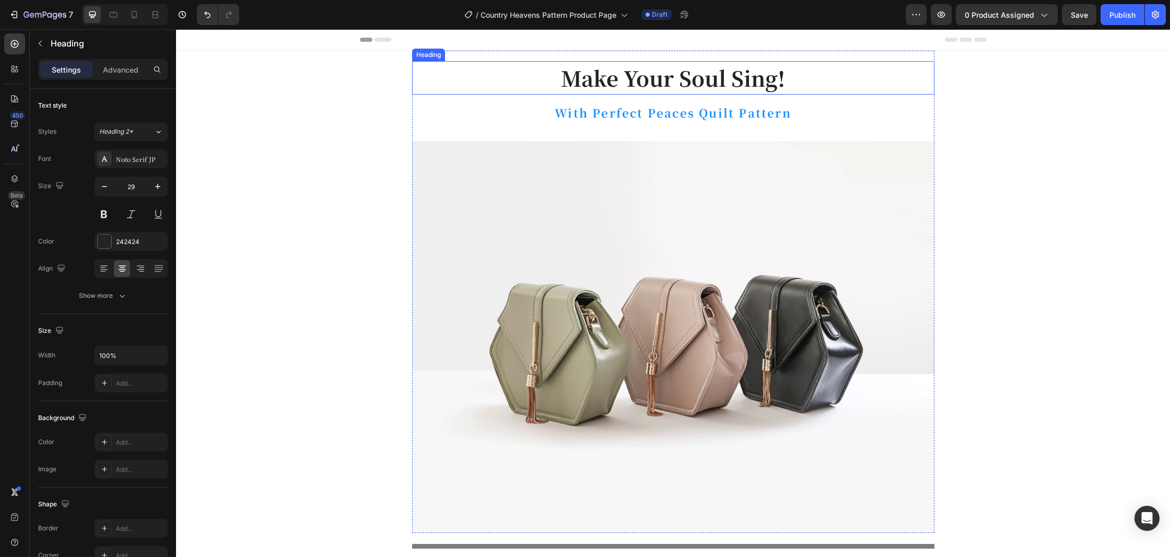
click at [788, 90] on p "Make Your Soul Sing!" at bounding box center [673, 77] width 520 height 31
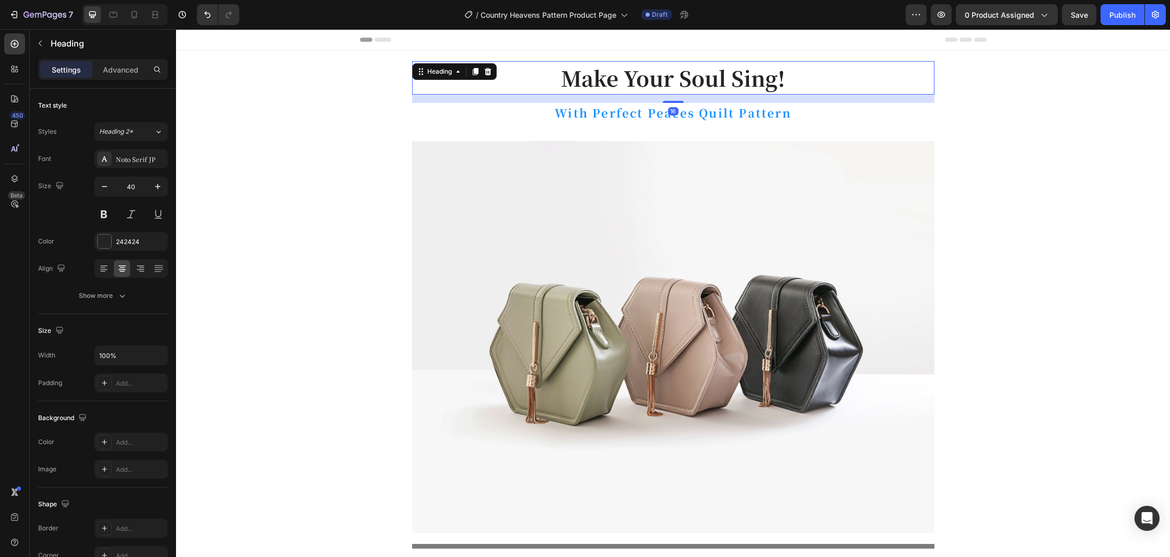
click at [788, 89] on p "Make Your Soul Sing!" at bounding box center [673, 77] width 520 height 31
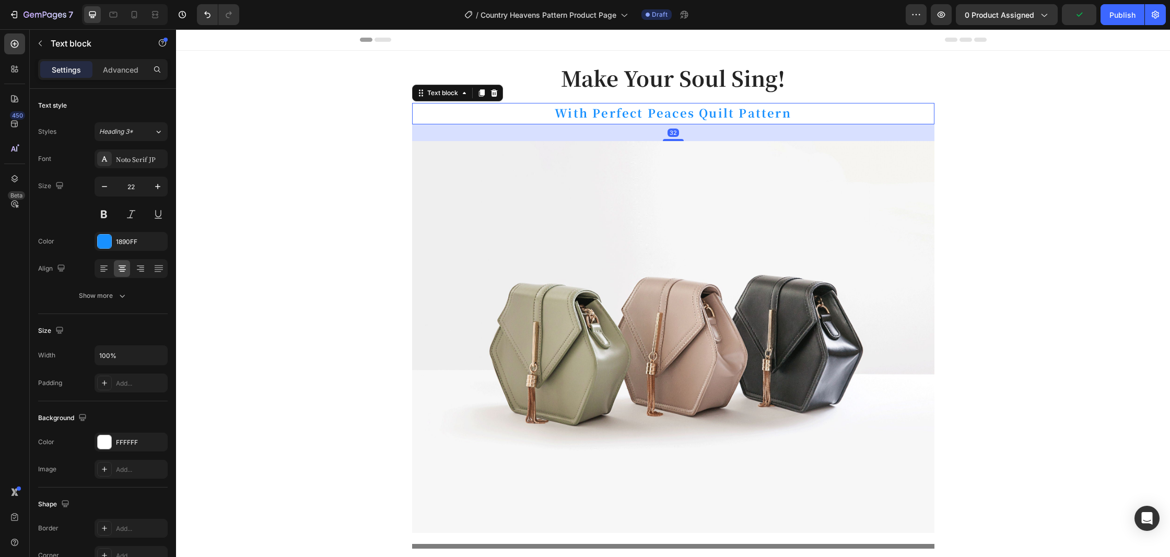
click at [786, 111] on p "With Perfect Peaces Quilt Pattern" at bounding box center [673, 112] width 520 height 17
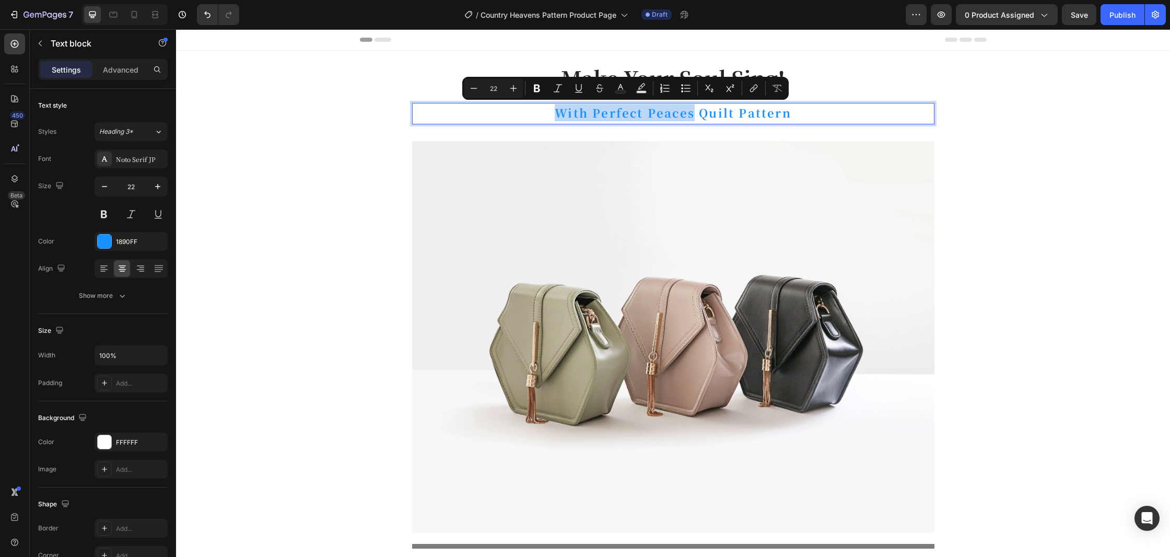
drag, startPoint x: 695, startPoint y: 119, endPoint x: 562, endPoint y: 114, distance: 132.7
click at [562, 115] on p "With Perfect Peaces Quilt Pattern" at bounding box center [673, 112] width 520 height 17
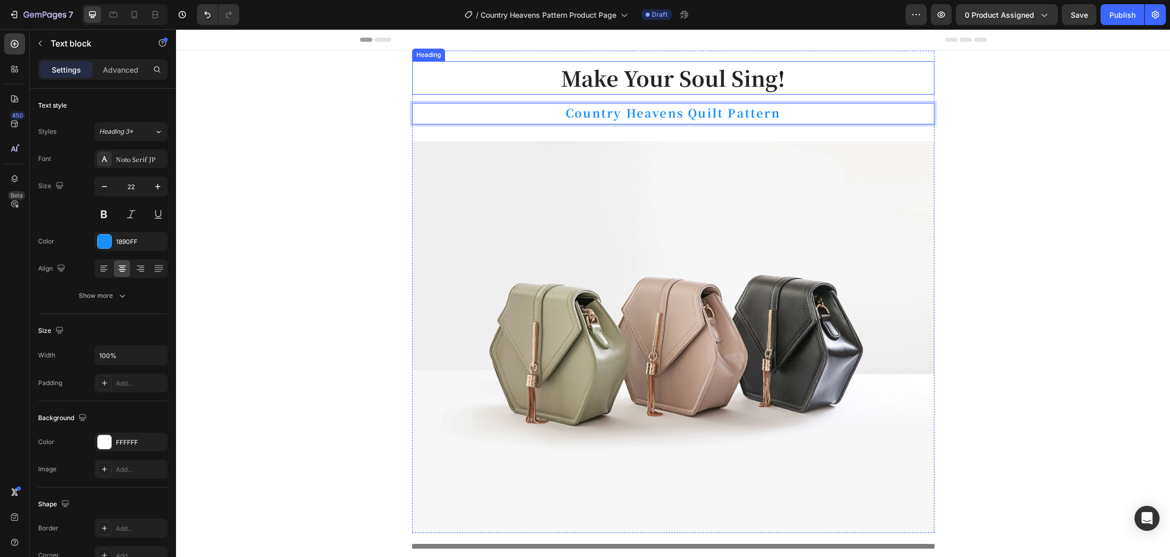
click at [675, 88] on p "Make Your Soul Sing!" at bounding box center [673, 77] width 520 height 31
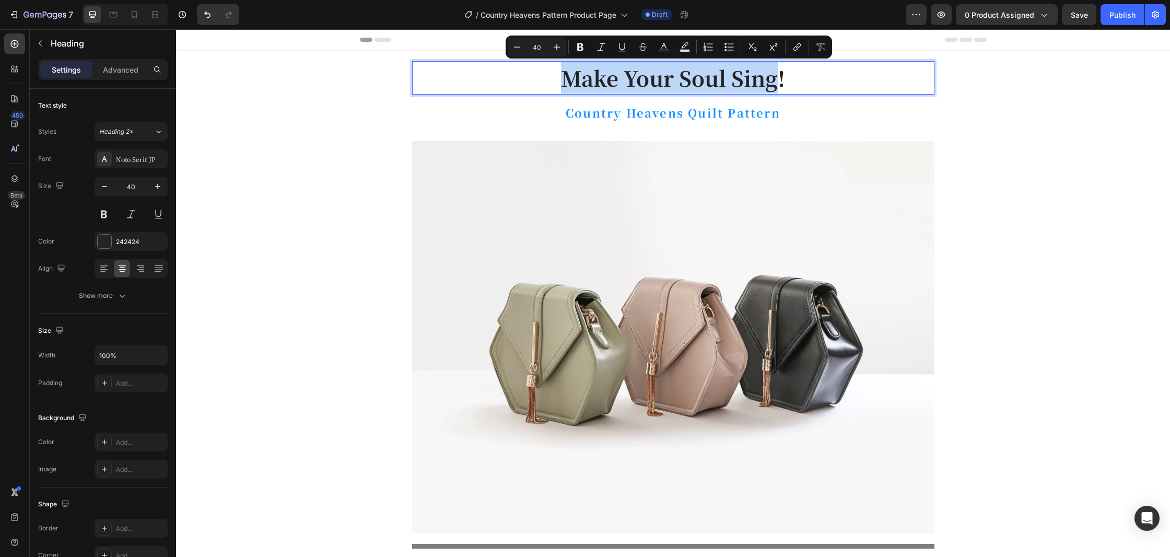
drag, startPoint x: 777, startPoint y: 82, endPoint x: 568, endPoint y: 83, distance: 208.4
click at [568, 83] on p "Make Your Soul Sing!" at bounding box center [673, 77] width 520 height 31
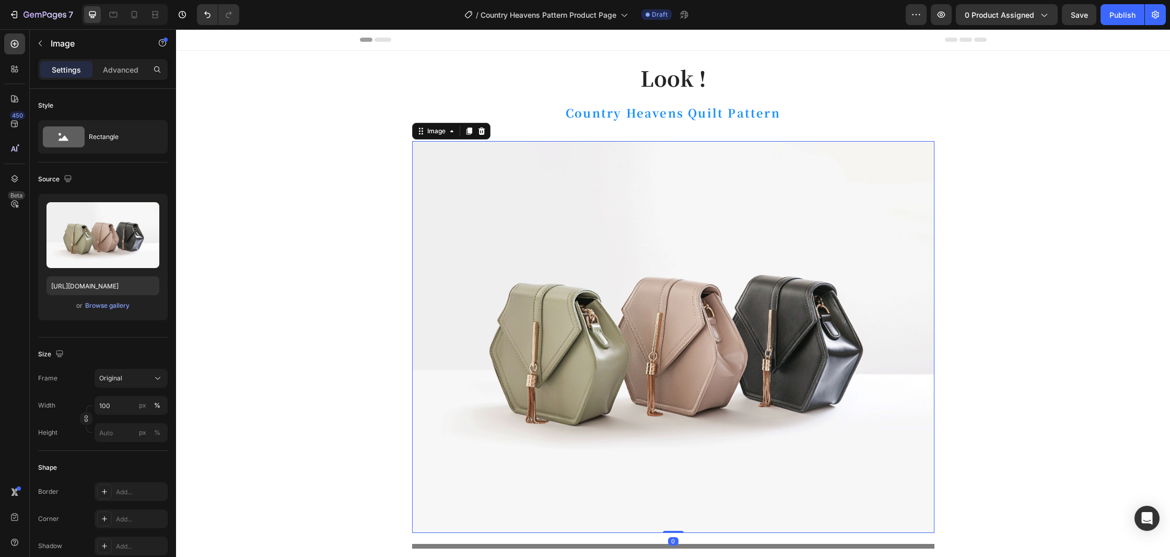
click at [668, 185] on img at bounding box center [673, 337] width 522 height 392
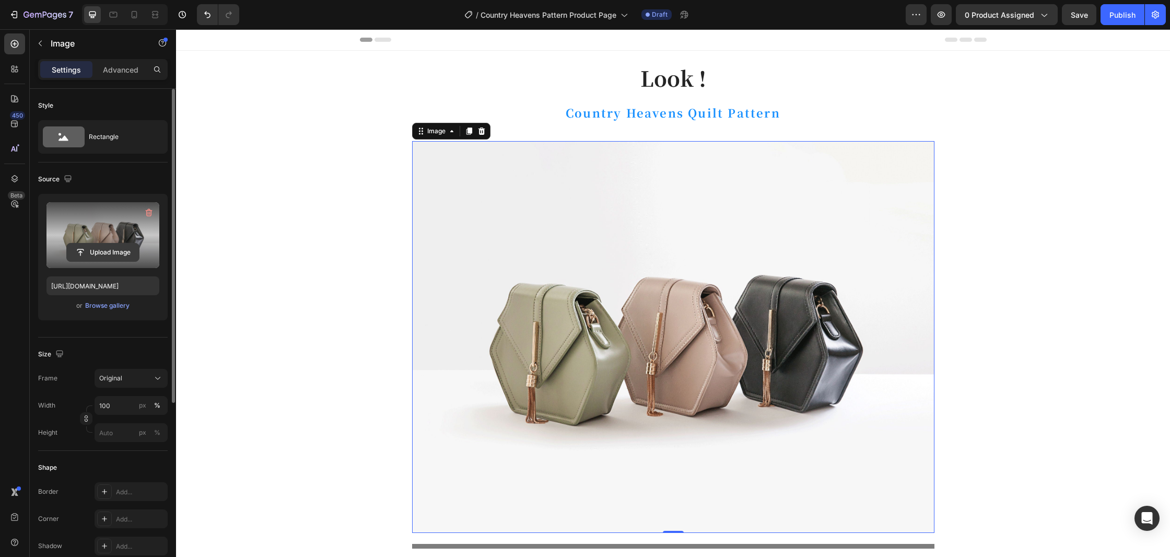
click at [130, 249] on input "file" at bounding box center [103, 252] width 72 height 18
click at [103, 240] on label at bounding box center [102, 235] width 113 height 66
click at [103, 243] on input "file" at bounding box center [103, 252] width 72 height 18
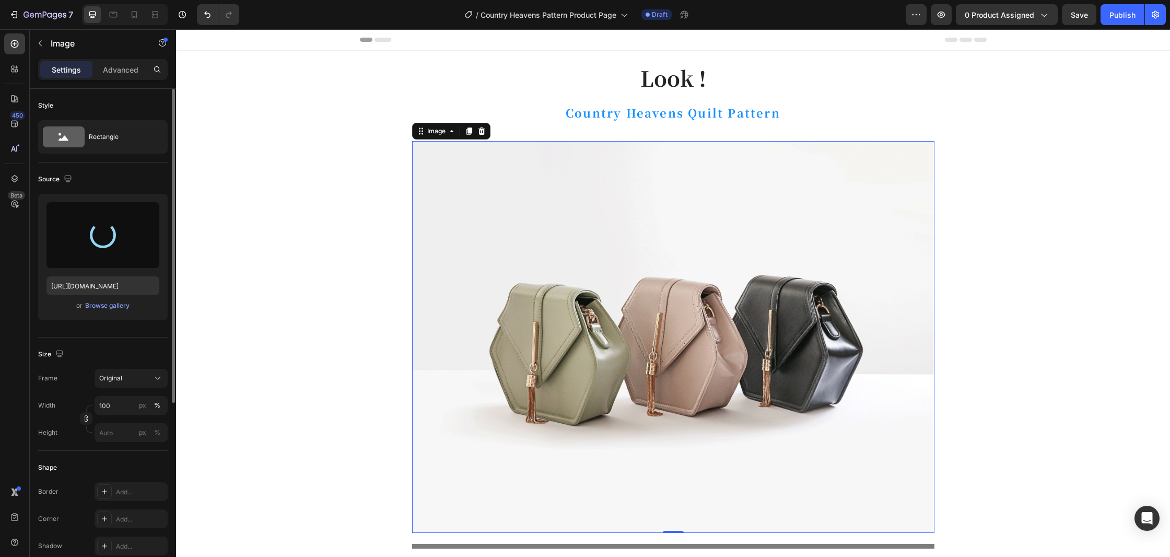
type input "https://cdn.shopify.com/s/files/1/0406/5617/5257/files/gempages_480370462149313…"
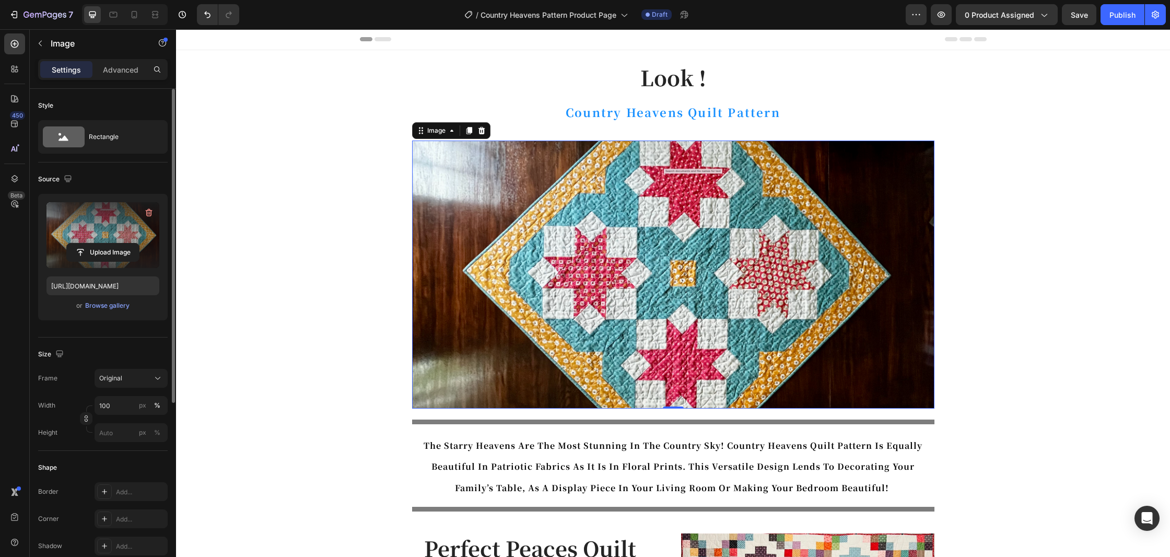
click at [707, 171] on img at bounding box center [673, 275] width 522 height 268
click at [698, 173] on img at bounding box center [673, 275] width 522 height 268
click at [483, 133] on icon at bounding box center [481, 130] width 7 height 7
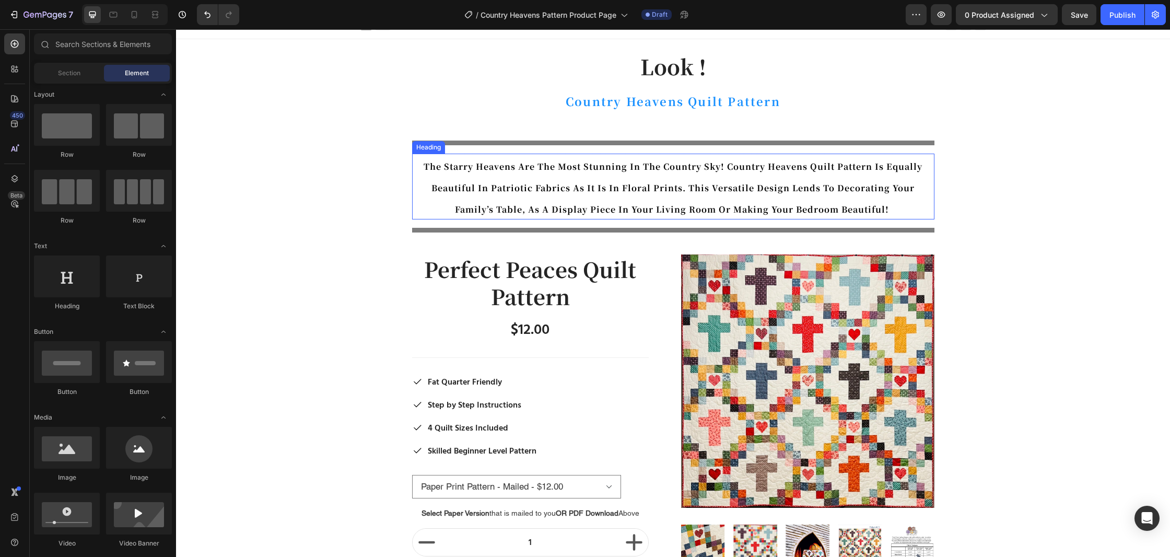
scroll to position [0, 0]
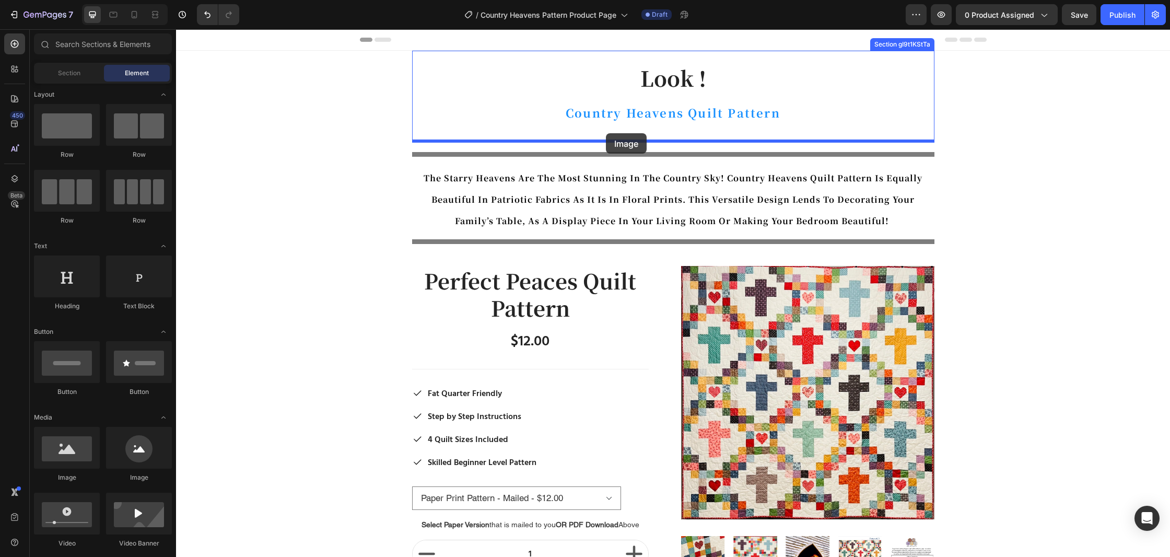
drag, startPoint x: 246, startPoint y: 474, endPoint x: 606, endPoint y: 133, distance: 496.2
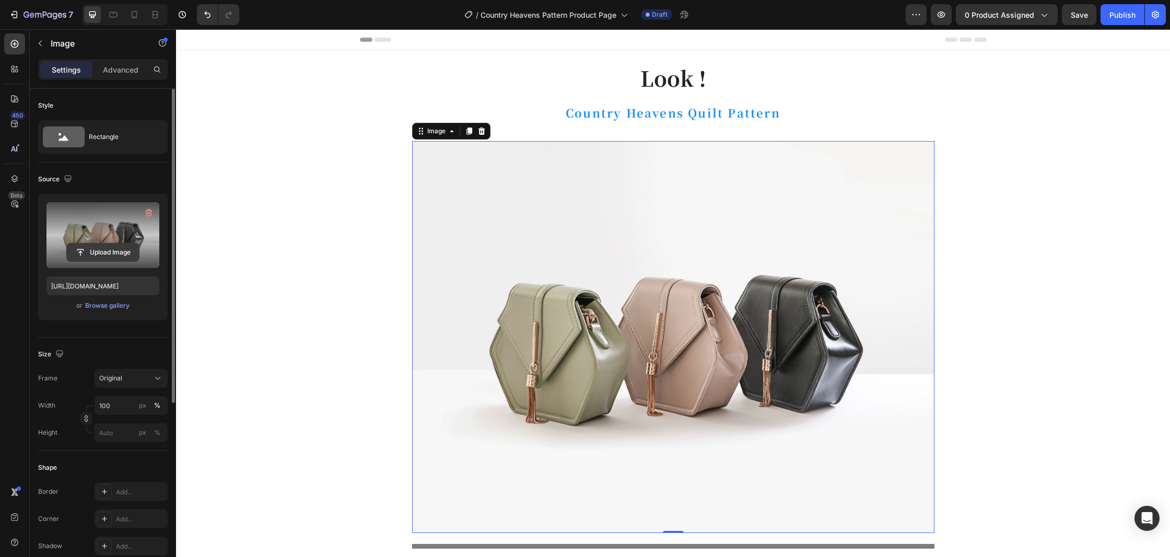
click at [93, 251] on input "file" at bounding box center [103, 252] width 72 height 18
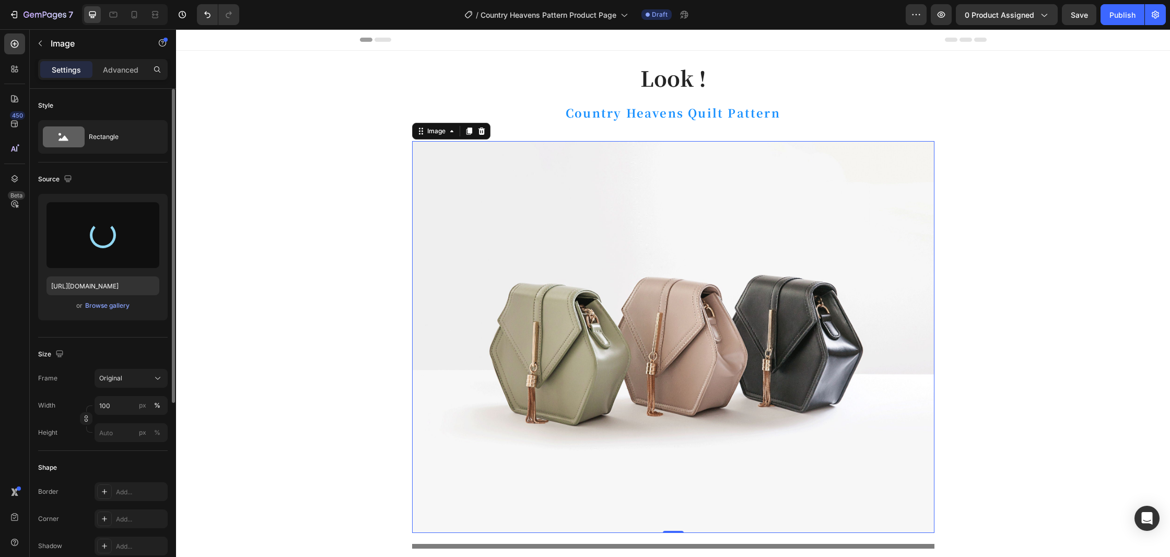
type input "https://cdn.shopify.com/s/files/1/0406/5617/5257/files/gempages_480370462149313…"
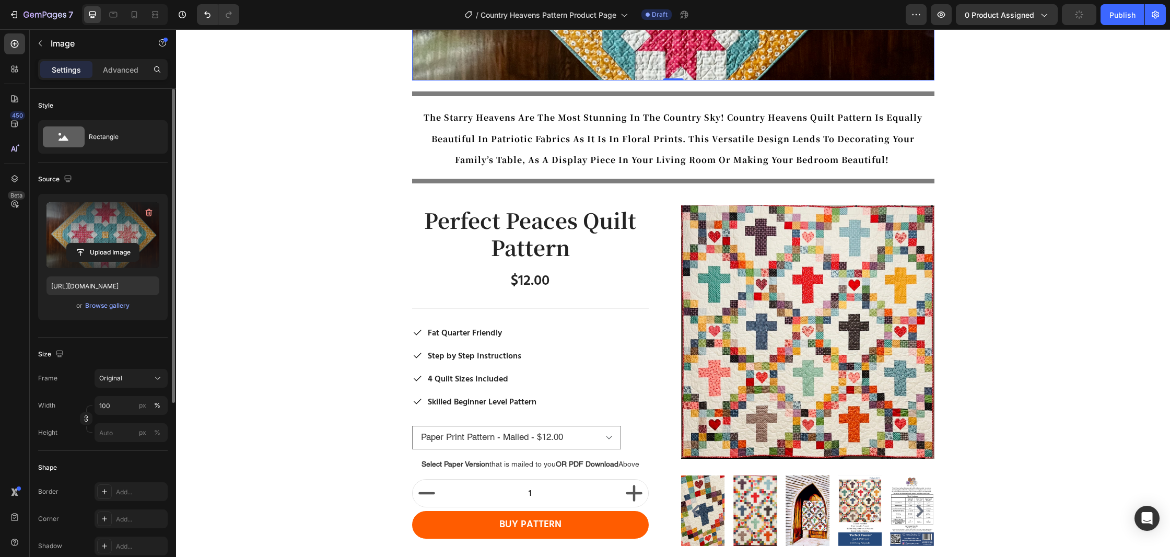
scroll to position [333, 0]
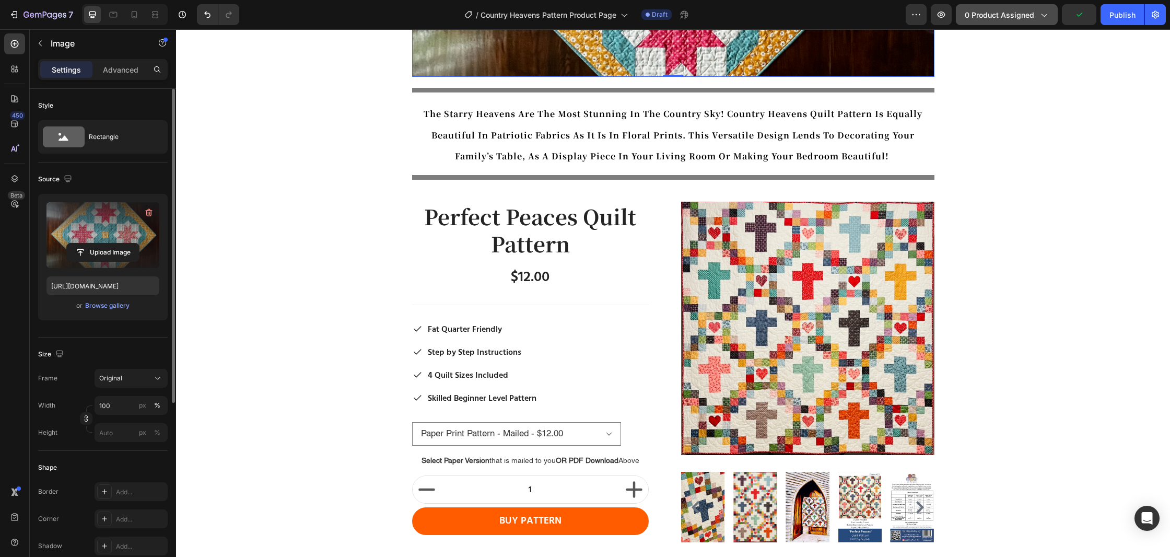
click at [1013, 18] on span "0 product assigned" at bounding box center [999, 14] width 69 height 11
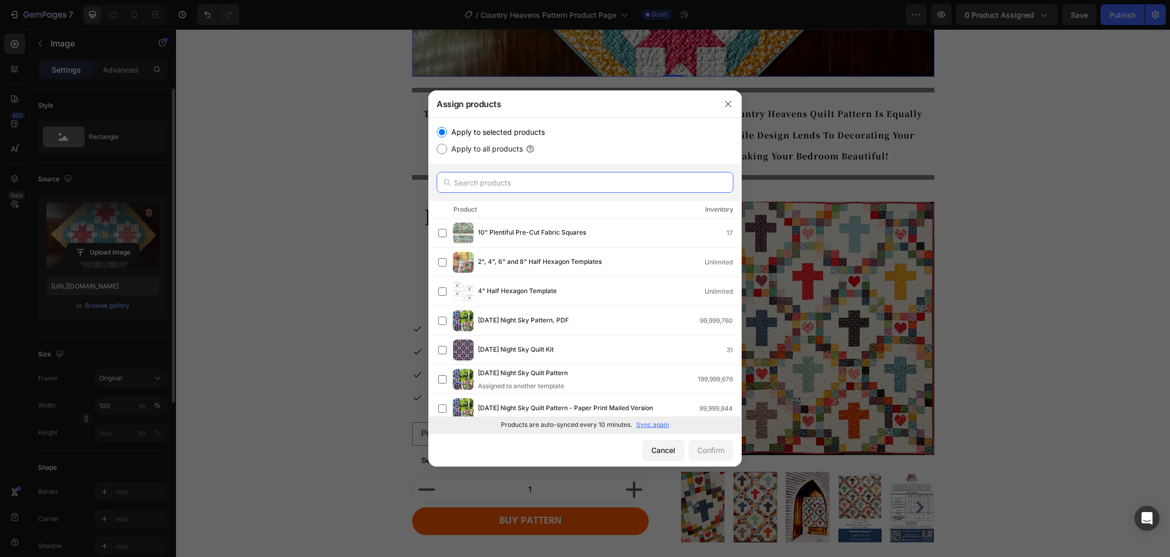
click at [634, 181] on input "text" at bounding box center [585, 182] width 297 height 21
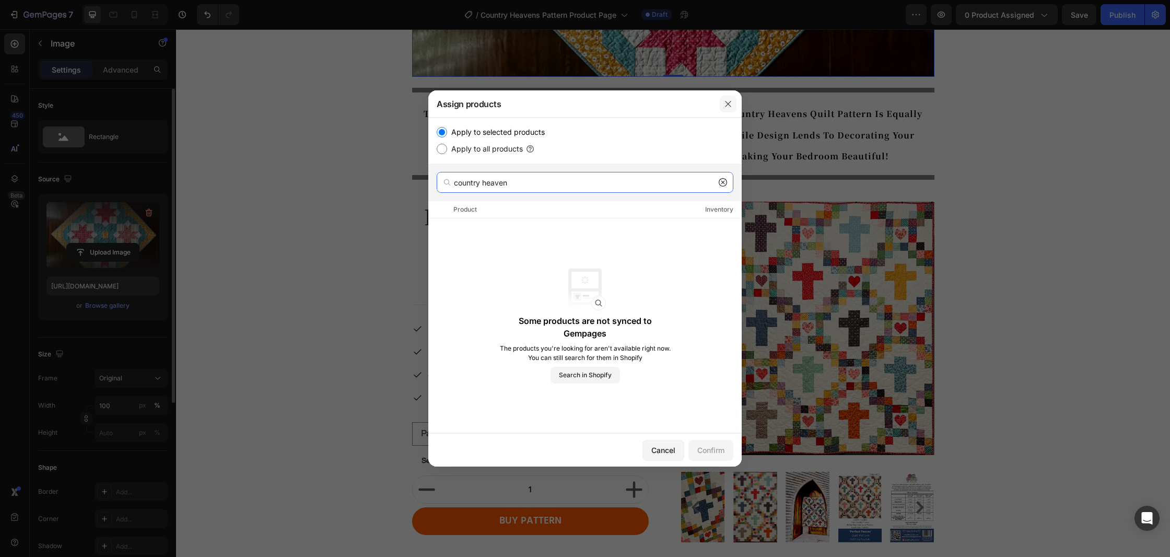
type input "country heaven"
click at [731, 106] on icon "button" at bounding box center [728, 104] width 8 height 8
